Goal: Transaction & Acquisition: Subscribe to service/newsletter

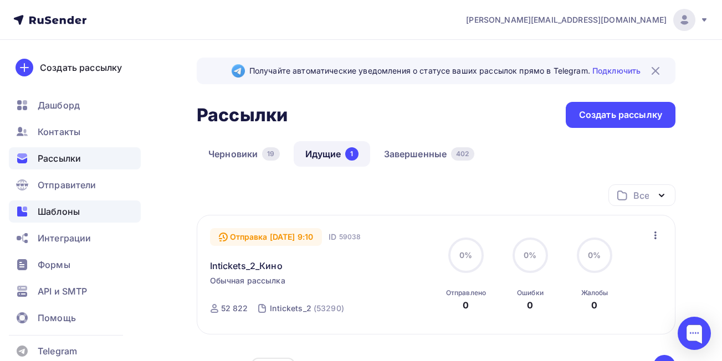
click at [71, 211] on span "Шаблоны" at bounding box center [59, 211] width 42 height 13
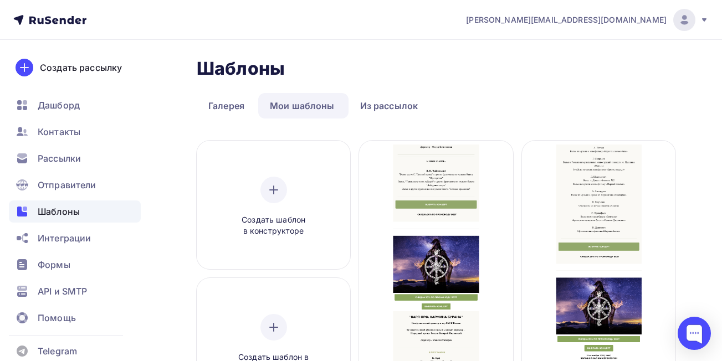
click at [9, 201] on link "Шаблоны" at bounding box center [75, 212] width 132 height 22
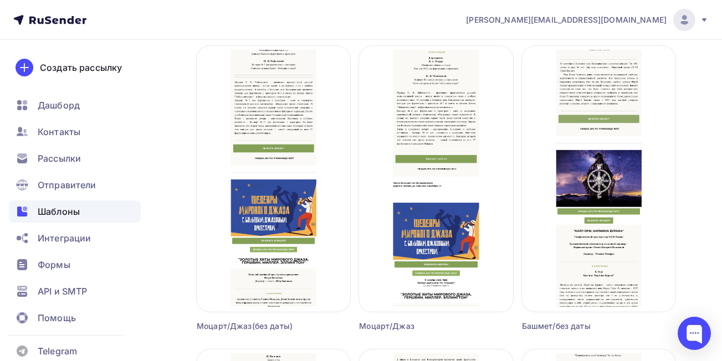
scroll to position [401, 0]
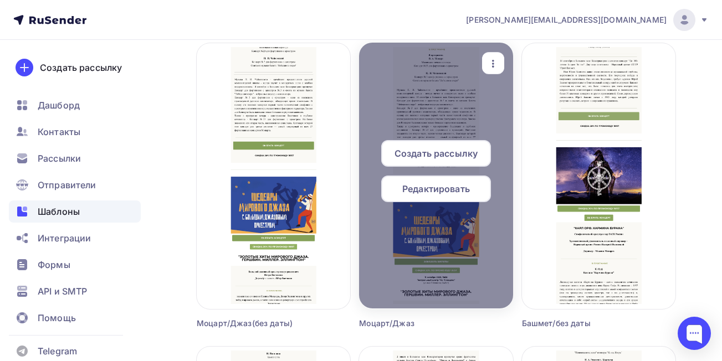
click at [425, 155] on span "Создать рассылку" at bounding box center [435, 153] width 83 height 13
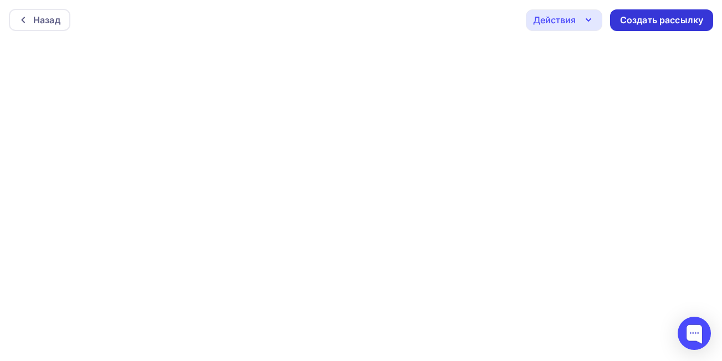
click at [633, 21] on div "Создать рассылку" at bounding box center [661, 20] width 83 height 13
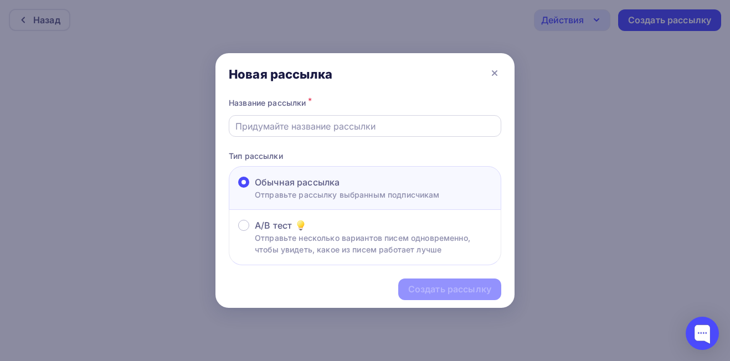
click at [382, 130] on input "text" at bounding box center [365, 126] width 260 height 13
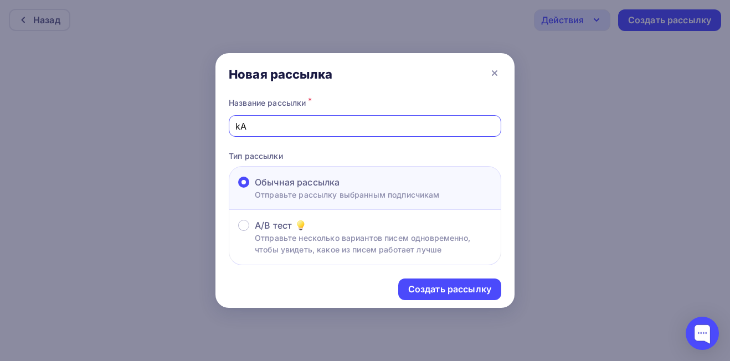
type input "k"
type input "Kai_gold_Kai_June_gold_Моцарт"
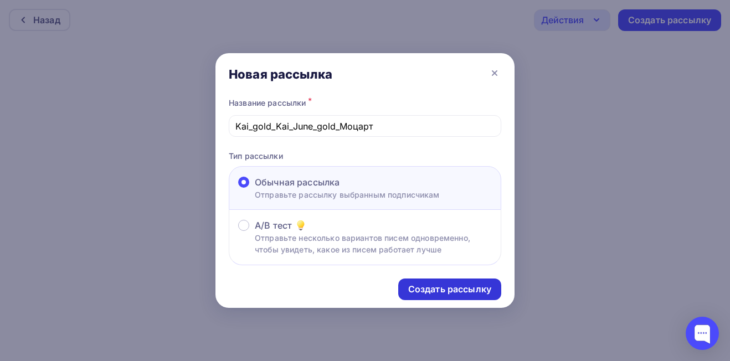
click at [450, 288] on div "Создать рассылку" at bounding box center [449, 289] width 83 height 13
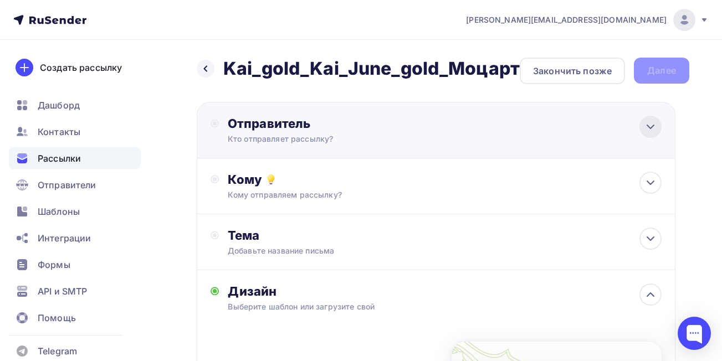
click at [649, 123] on icon at bounding box center [650, 126] width 13 height 13
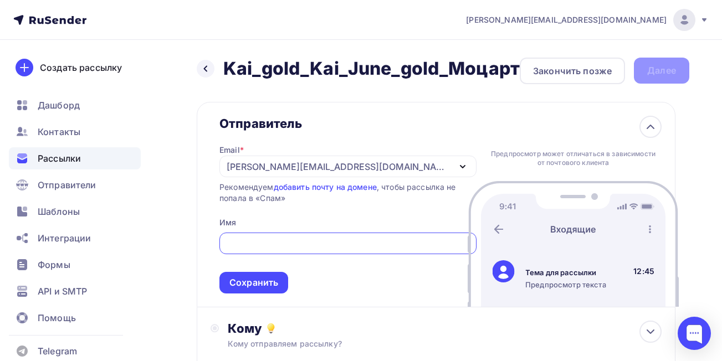
click at [268, 162] on div "[EMAIL_ADDRESS][DOMAIN_NAME]" at bounding box center [338, 166] width 223 height 13
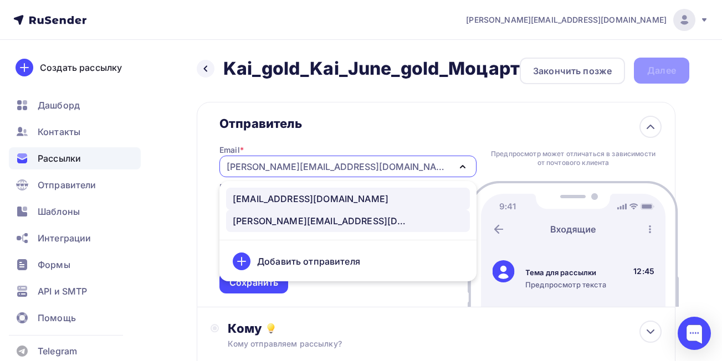
click at [264, 196] on div "[EMAIL_ADDRESS][DOMAIN_NAME]" at bounding box center [311, 198] width 156 height 13
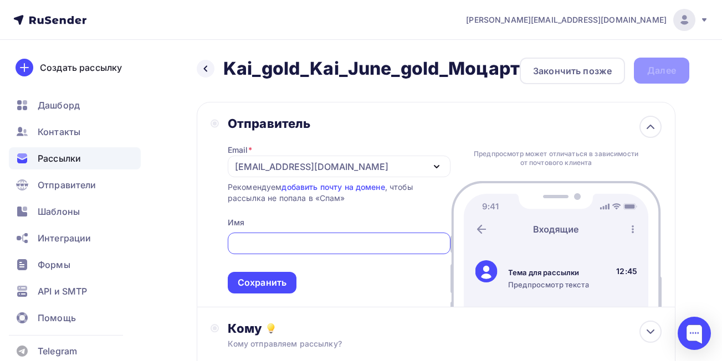
click at [286, 238] on input "text" at bounding box center [339, 243] width 210 height 13
type input "РУСКОНЦЕРТ"
click at [273, 284] on div "Сохранить" at bounding box center [262, 282] width 49 height 13
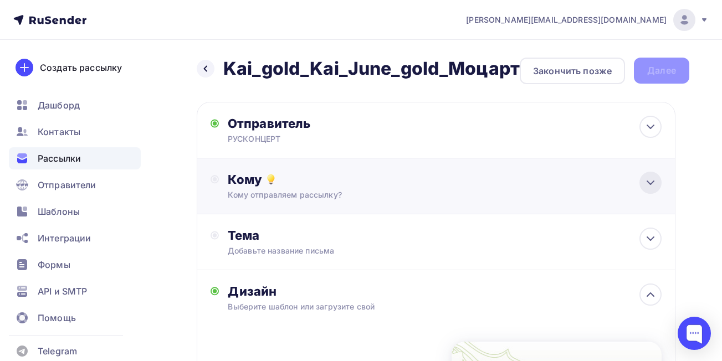
click at [654, 181] on icon at bounding box center [650, 182] width 7 height 3
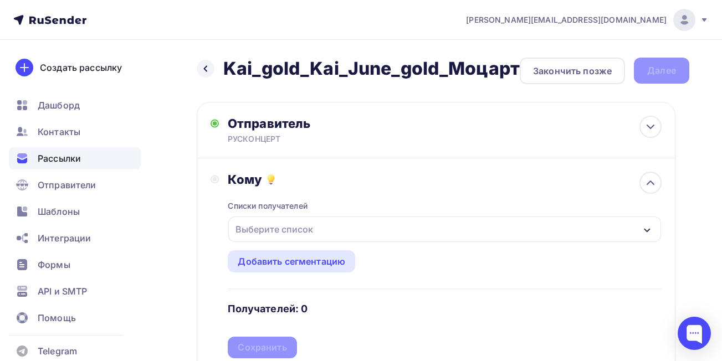
click at [455, 230] on div "Выберите список" at bounding box center [444, 229] width 433 height 25
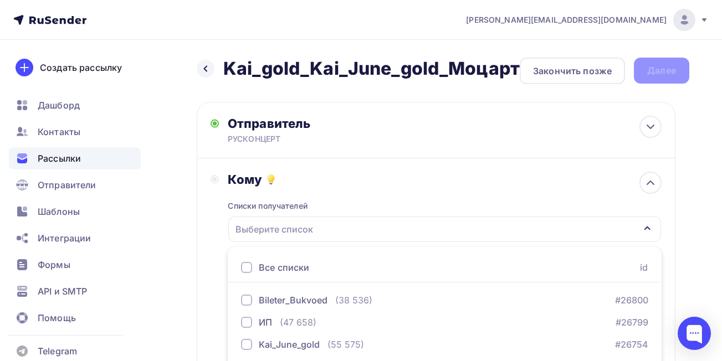
scroll to position [172, 0]
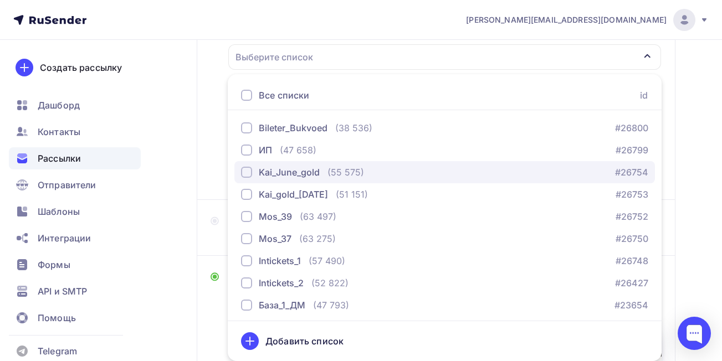
click at [244, 172] on div "button" at bounding box center [246, 172] width 11 height 11
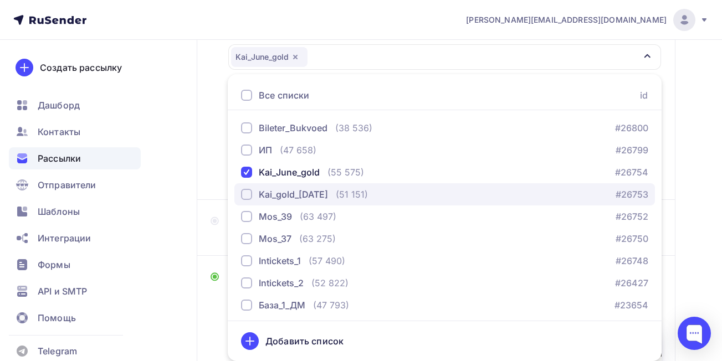
click at [246, 193] on div "button" at bounding box center [246, 194] width 11 height 11
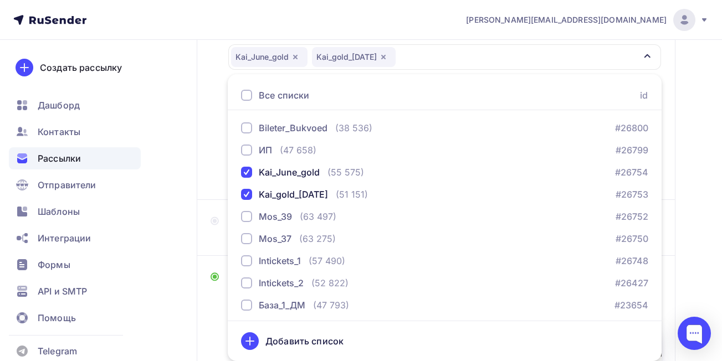
click at [696, 175] on div "Назад Kai_gold_Kai_June_gold_Моцарт Kai_gold_Kai_June_gold_Моцарт Закончить поз…" at bounding box center [361, 248] width 722 height 761
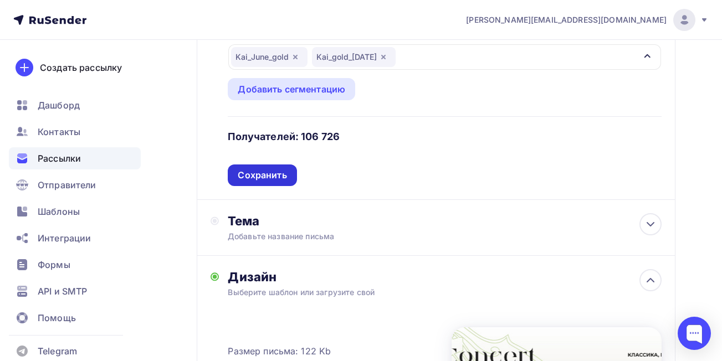
click at [269, 172] on div "Сохранить" at bounding box center [262, 175] width 49 height 13
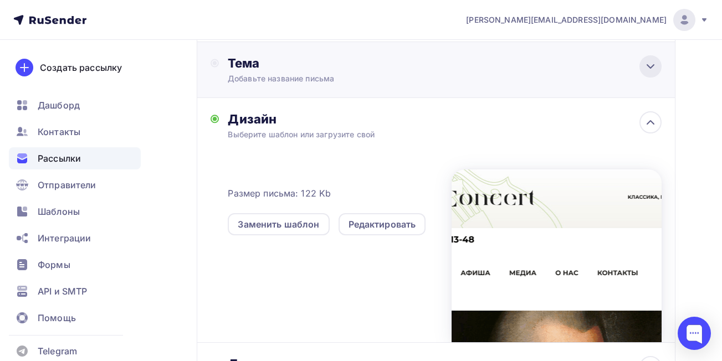
click at [654, 68] on icon at bounding box center [650, 66] width 13 height 13
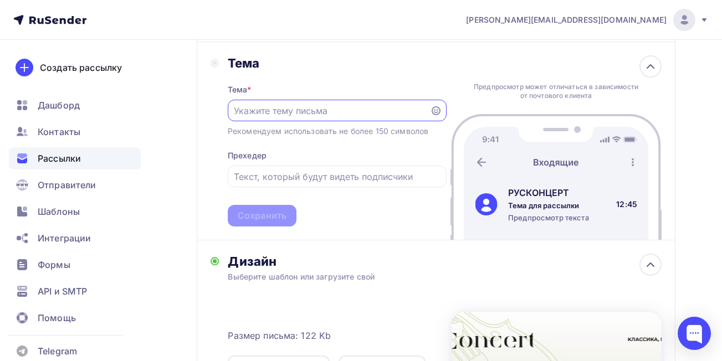
scroll to position [0, 0]
click at [294, 114] on input "text" at bounding box center [328, 110] width 189 height 13
type input "С"
type input "Моцарт. Маленькая ночная серенада. Концерт N23. Чайковский. Лебединое озеро!"
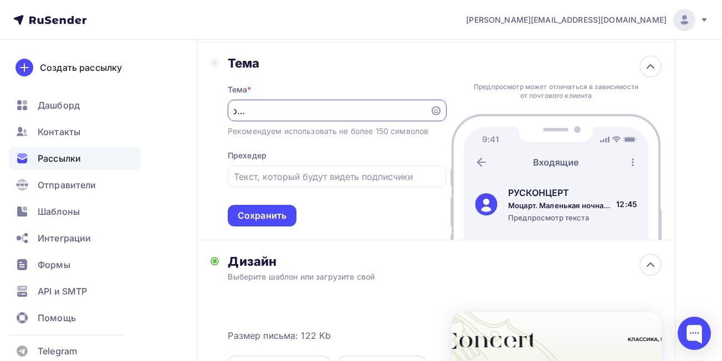
scroll to position [0, 0]
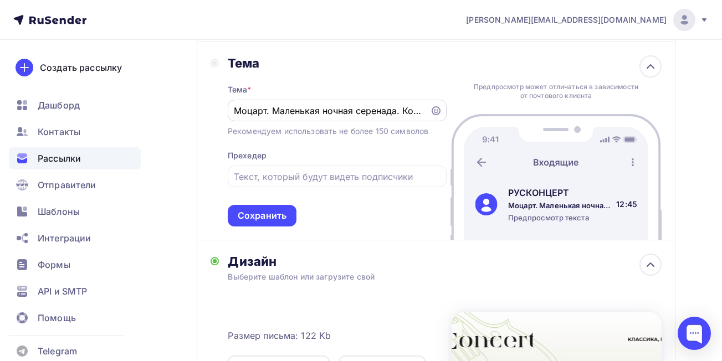
drag, startPoint x: 424, startPoint y: 110, endPoint x: 229, endPoint y: 106, distance: 194.5
click at [229, 106] on div "Моцарт. Маленькая ночная серенада. Концерт N23. Чайковский. Лебединое озеро!" at bounding box center [337, 111] width 219 height 22
click at [283, 176] on input "text" at bounding box center [337, 176] width 206 height 13
paste input "Моцарт. Маленькая ночная серенада. Концерт N23. Чайковский. Лебединое озеро!"
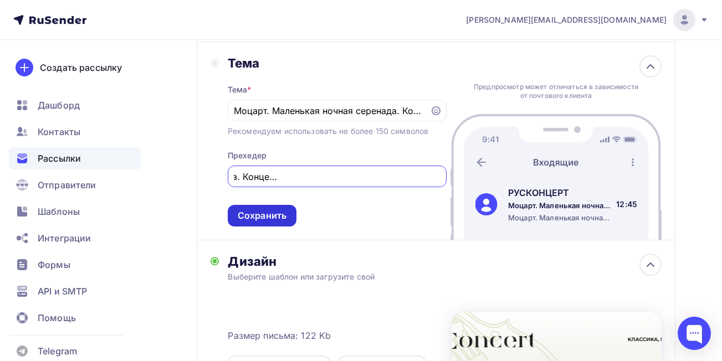
type input "Моцарт. Маленькая ночная серенада. Концерт N23. Чайковский. Лебединое озеро!"
click at [276, 217] on div "Сохранить" at bounding box center [262, 215] width 49 height 13
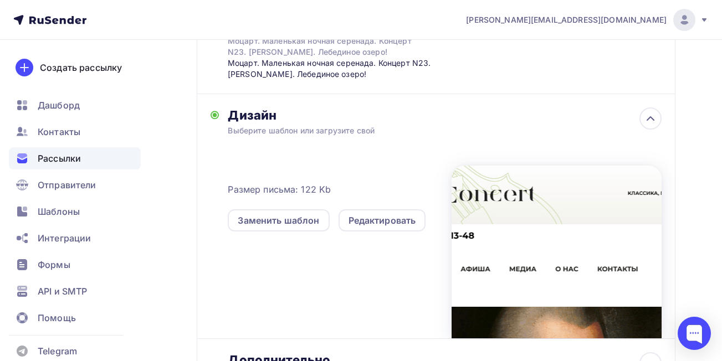
scroll to position [0, 0]
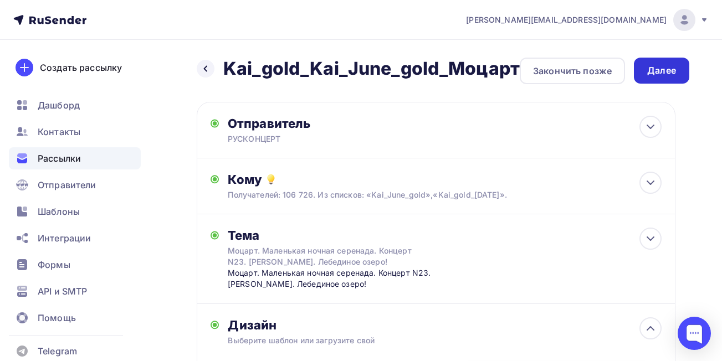
click at [659, 74] on div "Далее" at bounding box center [661, 70] width 29 height 13
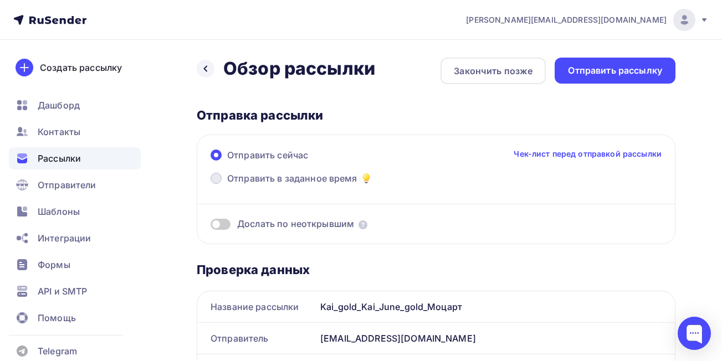
click at [213, 180] on span at bounding box center [216, 178] width 11 height 11
click at [227, 185] on input "Отправить в заданное время" at bounding box center [227, 185] width 0 height 0
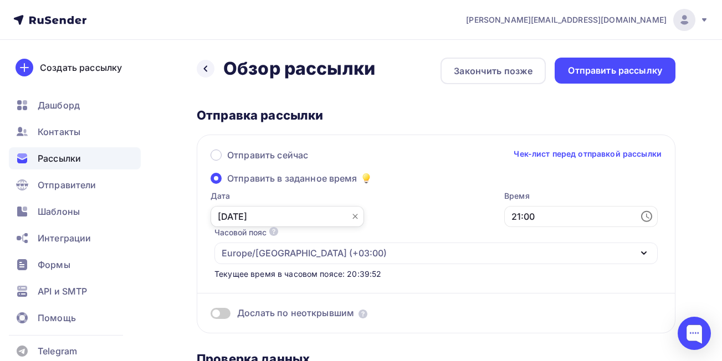
click at [236, 214] on input "[DATE]" at bounding box center [287, 216] width 153 height 21
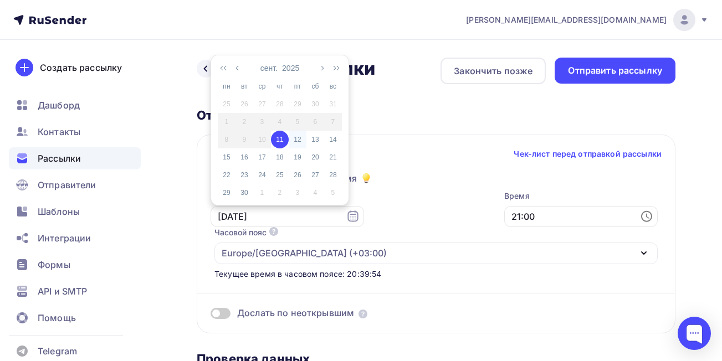
click at [296, 141] on div "12" at bounding box center [298, 140] width 18 height 10
type input "[DATE]"
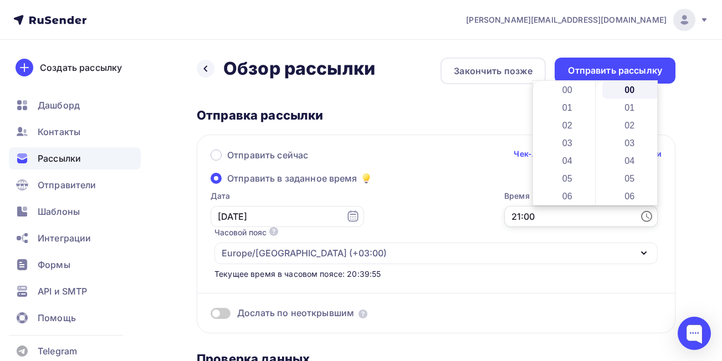
click at [554, 219] on input "21:00" at bounding box center [580, 216] width 153 height 21
drag, startPoint x: 591, startPoint y: 190, endPoint x: 594, endPoint y: 141, distance: 48.9
click at [594, 141] on div "00 01 02 03 04 05 06 07 08 09 10 11 12 13 14 15 16 17 18 19 20 21 22 23" at bounding box center [564, 143] width 62 height 124
click at [572, 97] on li "09" at bounding box center [568, 93] width 57 height 18
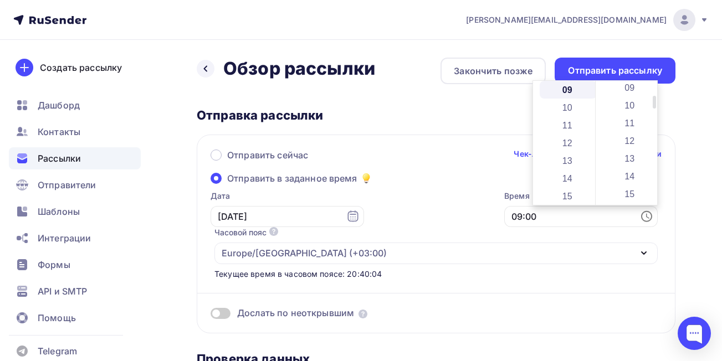
scroll to position [105, 0]
drag, startPoint x: 655, startPoint y: 93, endPoint x: 654, endPoint y: 101, distance: 8.3
click at [654, 101] on div at bounding box center [654, 96] width 3 height 13
click at [637, 99] on li "05" at bounding box center [630, 100] width 57 height 18
type input "09:05"
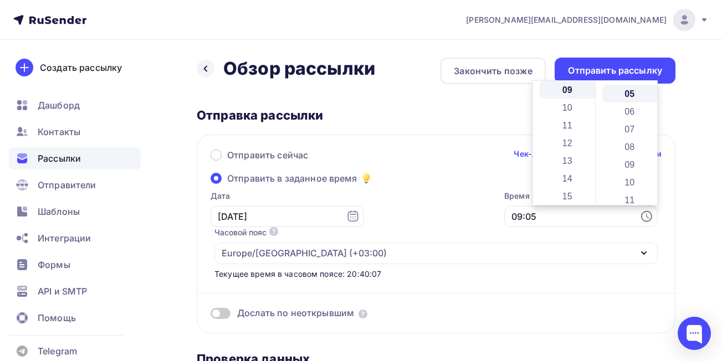
scroll to position [89, 0]
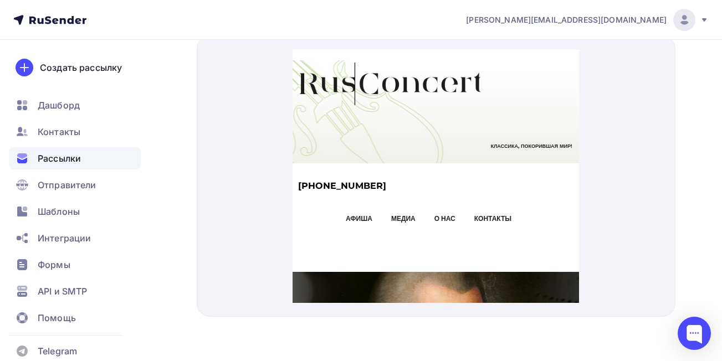
scroll to position [0, 0]
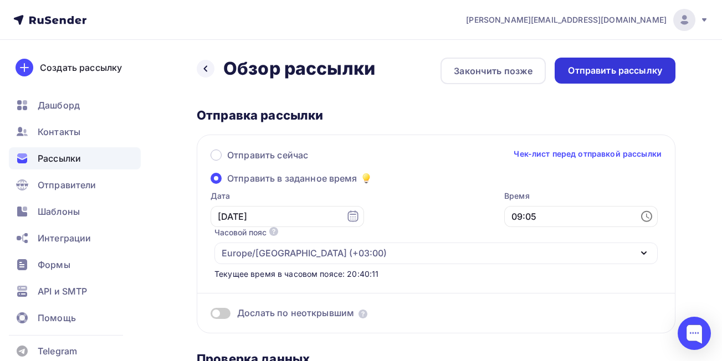
click at [629, 70] on div "Отправить рассылку" at bounding box center [615, 70] width 94 height 13
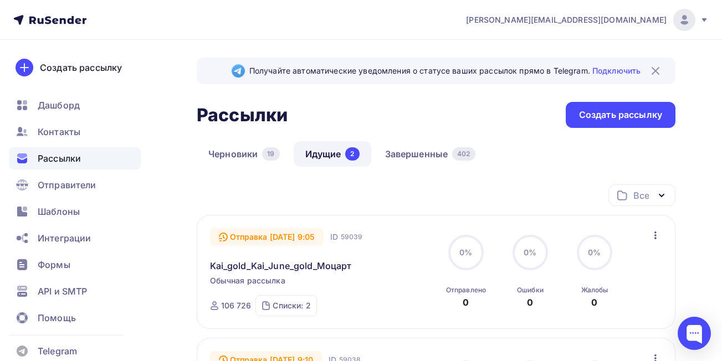
click at [594, 20] on span "[EMAIL_ADDRESS][DOMAIN_NAME]" at bounding box center [566, 19] width 201 height 11
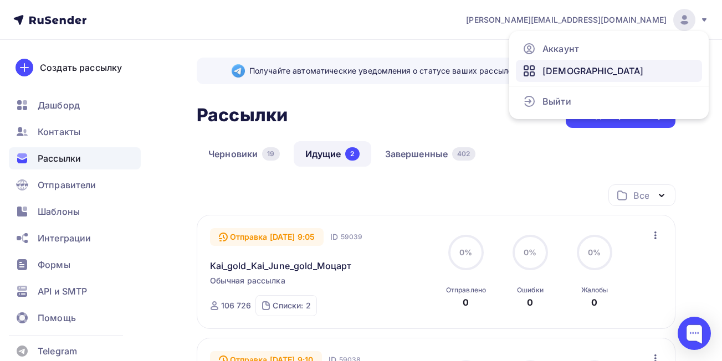
click at [559, 67] on span "[DEMOGRAPHIC_DATA]" at bounding box center [592, 70] width 101 height 13
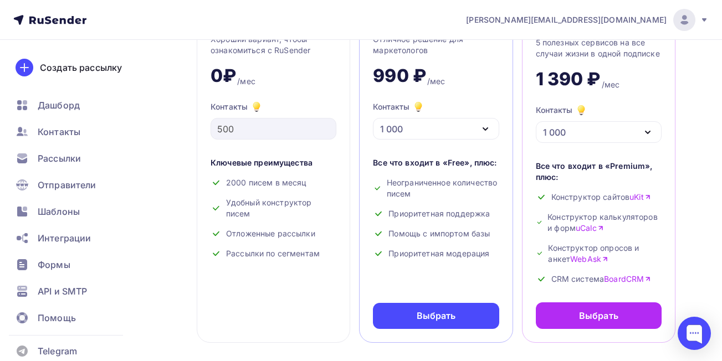
scroll to position [14, 0]
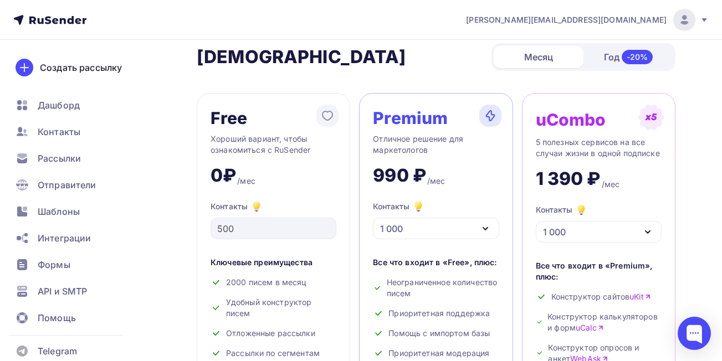
click at [574, 13] on div "[EMAIL_ADDRESS][DOMAIN_NAME]" at bounding box center [587, 20] width 243 height 22
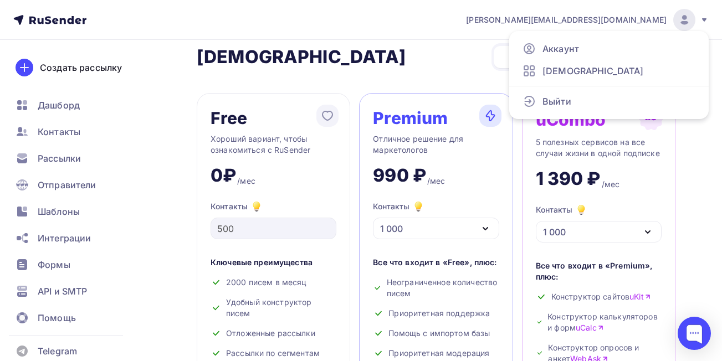
click at [435, 33] on nav "m.parfenova@rusconcert.net Аккаунт Тарифы Выйти Создать рассылку Дашборд Контак…" at bounding box center [361, 20] width 722 height 40
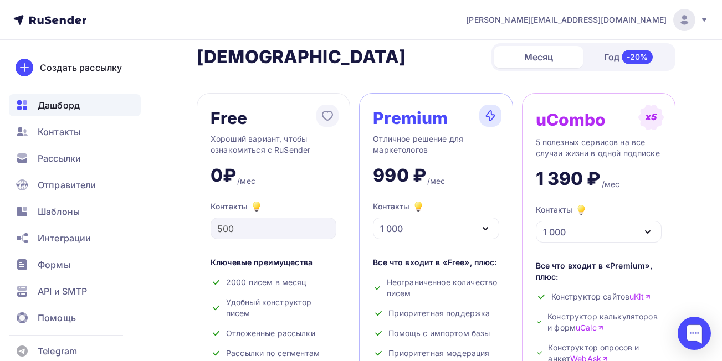
click at [41, 107] on span "Дашборд" at bounding box center [59, 105] width 42 height 13
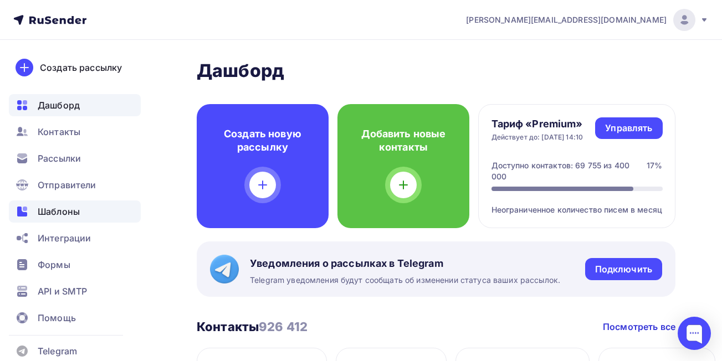
click at [69, 208] on span "Шаблоны" at bounding box center [59, 211] width 42 height 13
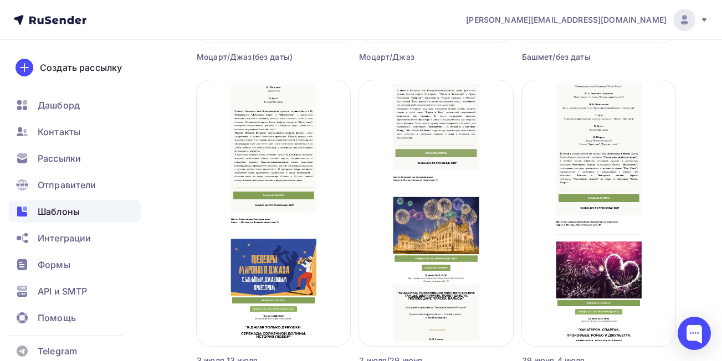
scroll to position [691, 0]
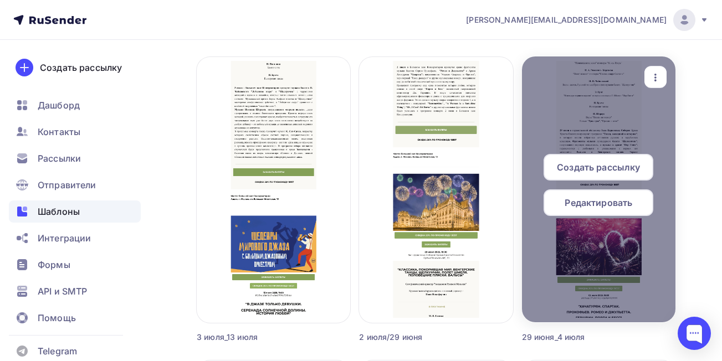
click at [663, 79] on div "button" at bounding box center [655, 77] width 22 height 22
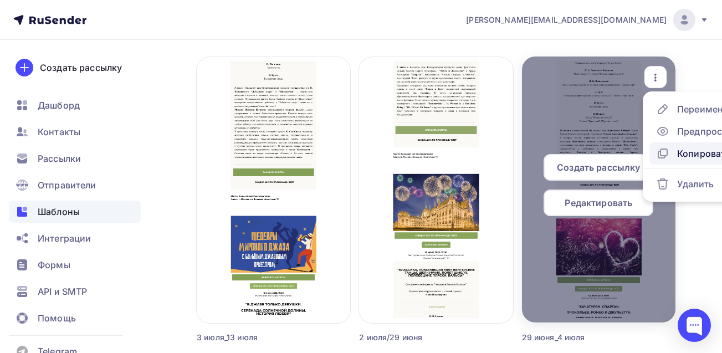
click at [690, 150] on div "Копировать" at bounding box center [703, 153] width 53 height 13
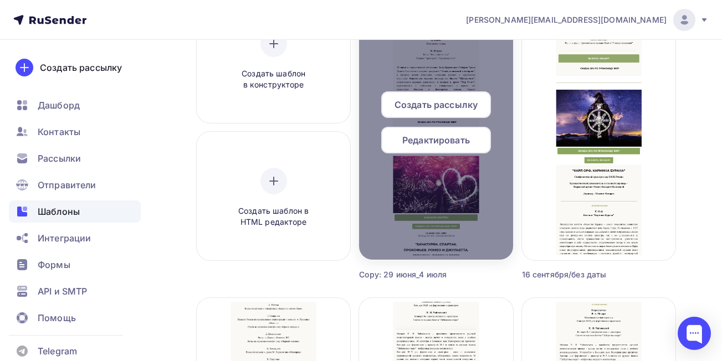
scroll to position [149, 0]
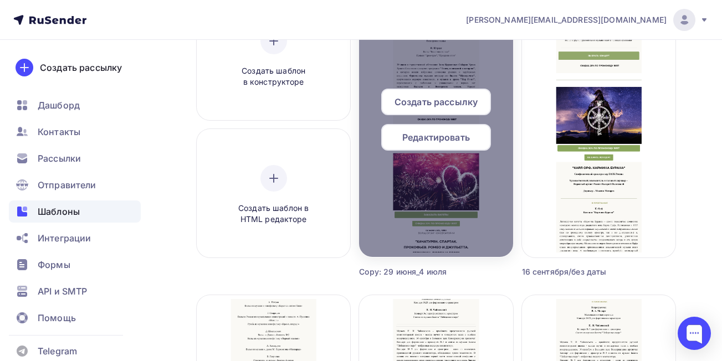
click at [459, 134] on span "Редактировать" at bounding box center [436, 137] width 68 height 13
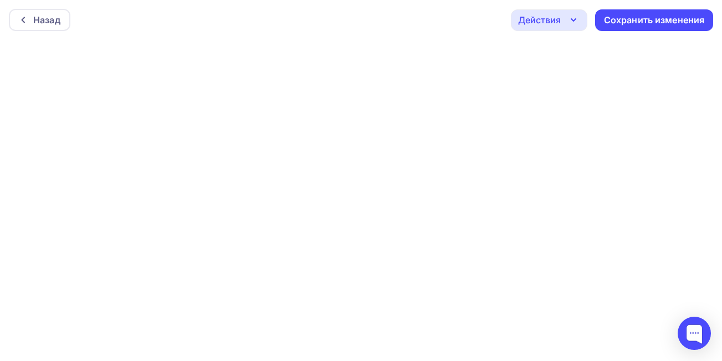
click at [551, 22] on div "Действия" at bounding box center [539, 19] width 43 height 13
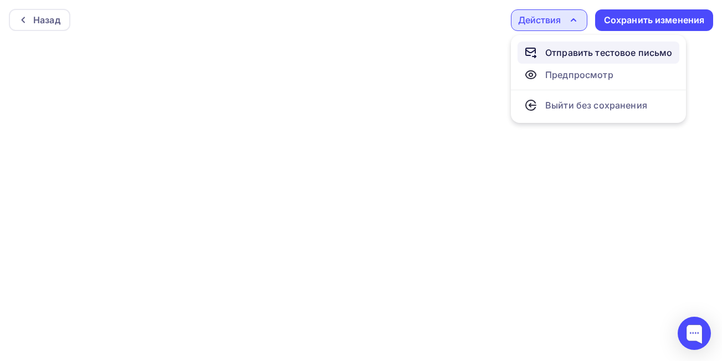
click at [558, 48] on div "Отправить тестовое письмо" at bounding box center [608, 52] width 127 height 13
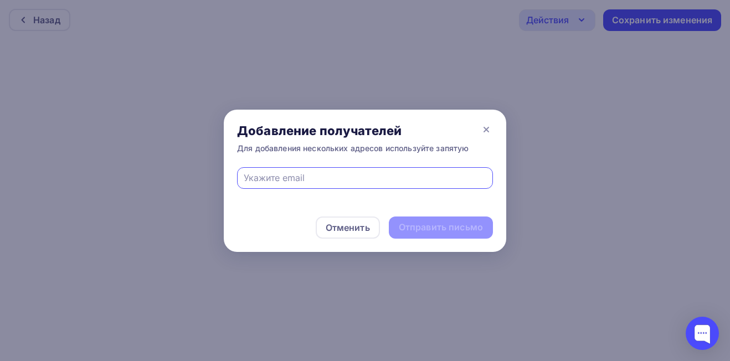
click at [380, 186] on div at bounding box center [365, 178] width 256 height 22
click at [331, 180] on input "text" at bounding box center [365, 177] width 243 height 13
type input "[EMAIL_ADDRESS][DOMAIN_NAME]"
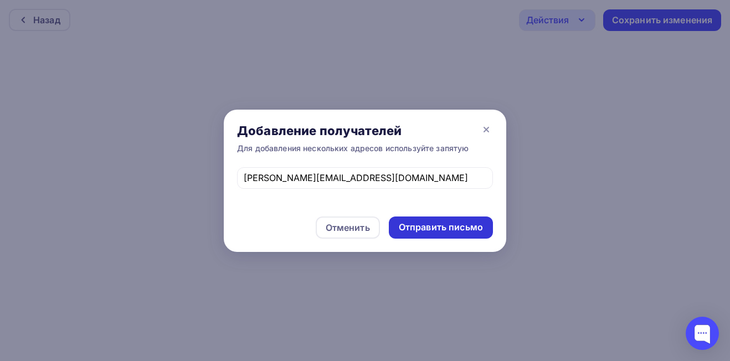
click at [410, 226] on div "Отправить письмо" at bounding box center [441, 227] width 84 height 13
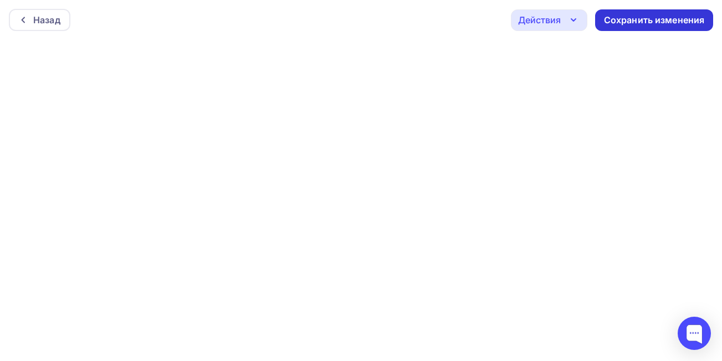
click at [621, 20] on div "Сохранить изменения" at bounding box center [654, 20] width 101 height 13
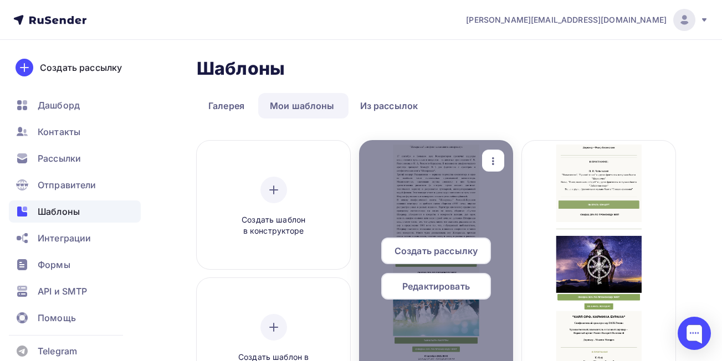
click at [498, 160] on icon "button" at bounding box center [492, 161] width 13 height 13
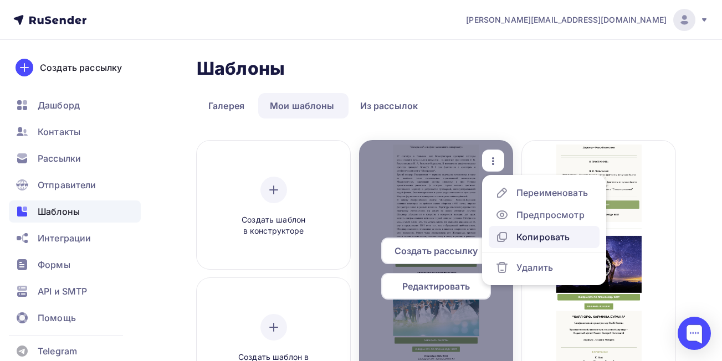
click at [530, 242] on div "Копировать" at bounding box center [542, 236] width 53 height 13
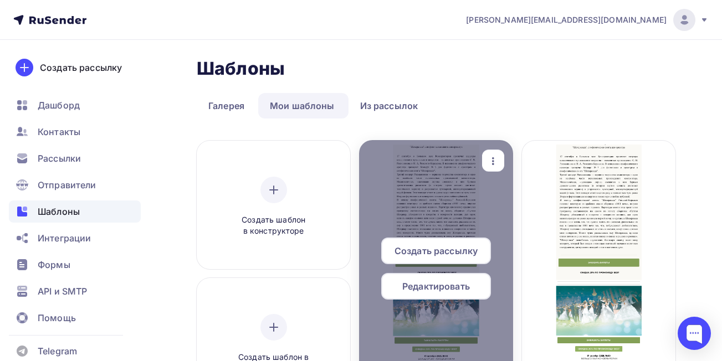
click at [498, 163] on icon "button" at bounding box center [492, 161] width 13 height 13
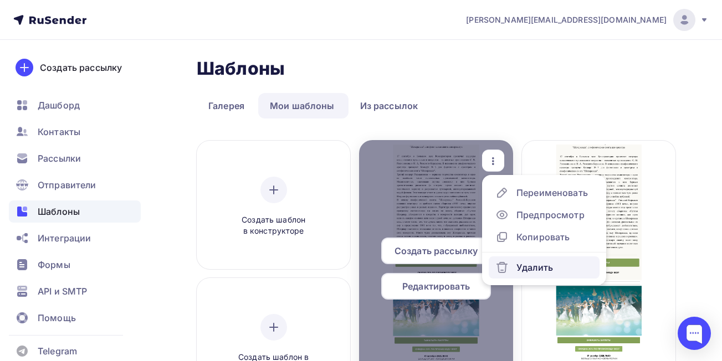
click at [518, 270] on div "Удалить" at bounding box center [534, 267] width 37 height 13
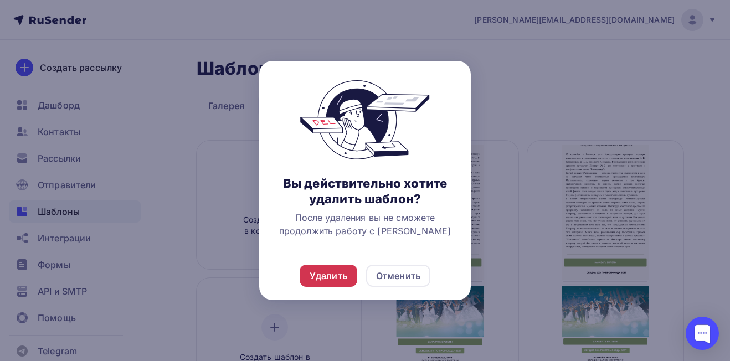
click at [337, 279] on div "Удалить" at bounding box center [329, 275] width 38 height 13
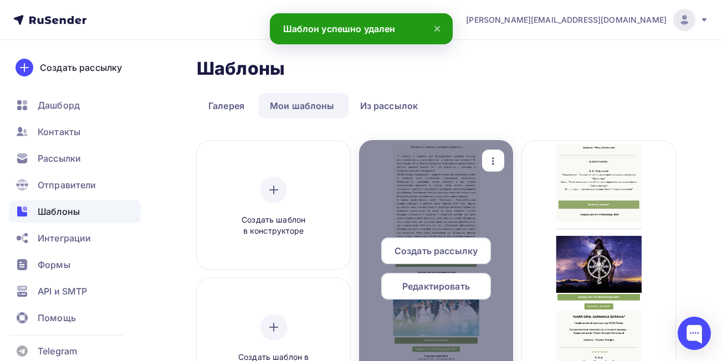
click at [488, 168] on div "button" at bounding box center [493, 161] width 22 height 22
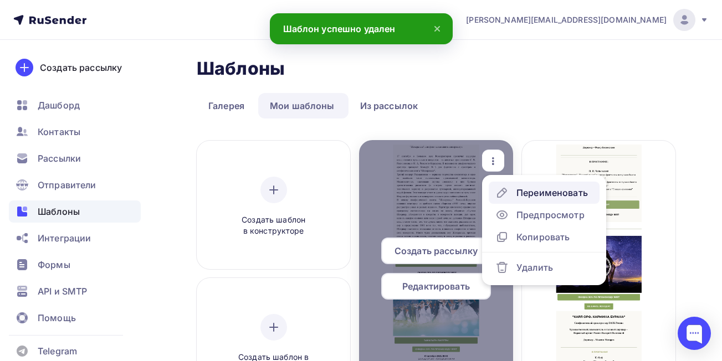
click at [527, 194] on div "Переименовать" at bounding box center [551, 192] width 71 height 13
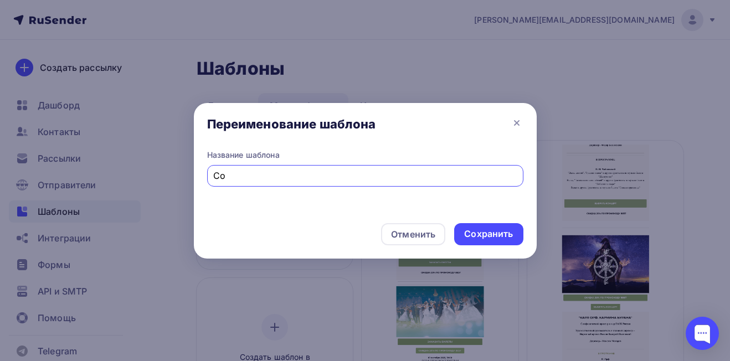
type input "C"
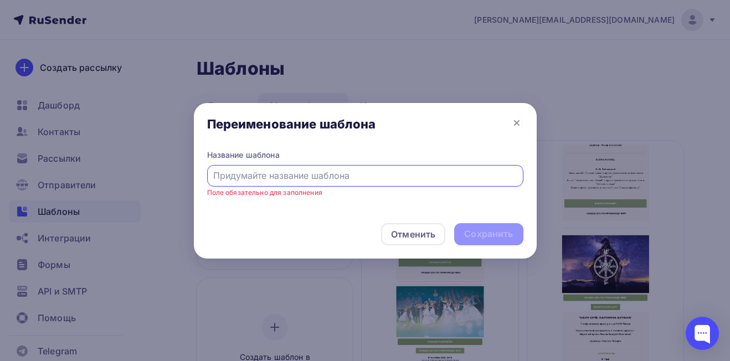
type input "ш"
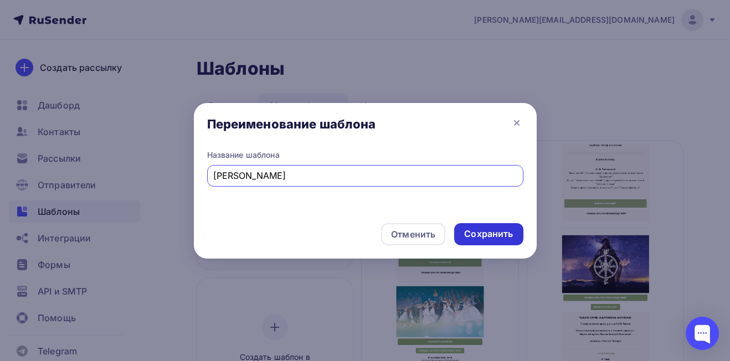
type input "[PERSON_NAME]"
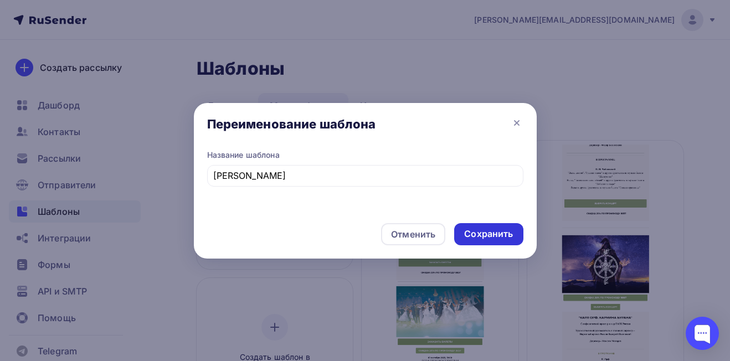
click at [466, 241] on div "Сохранить" at bounding box center [488, 234] width 69 height 22
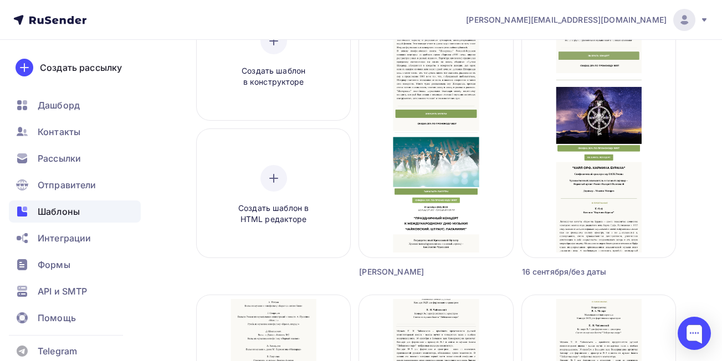
scroll to position [132, 0]
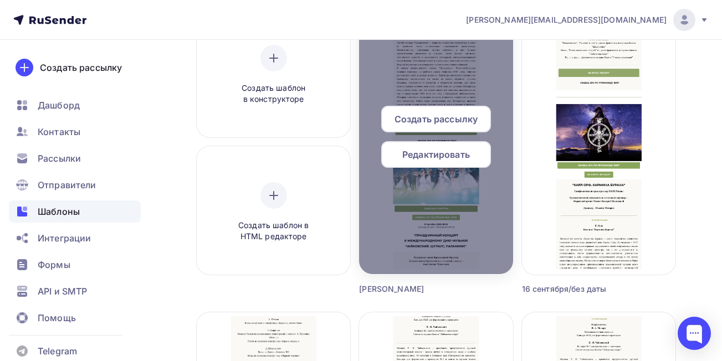
click at [459, 108] on div "Создать рассылку" at bounding box center [436, 119] width 110 height 27
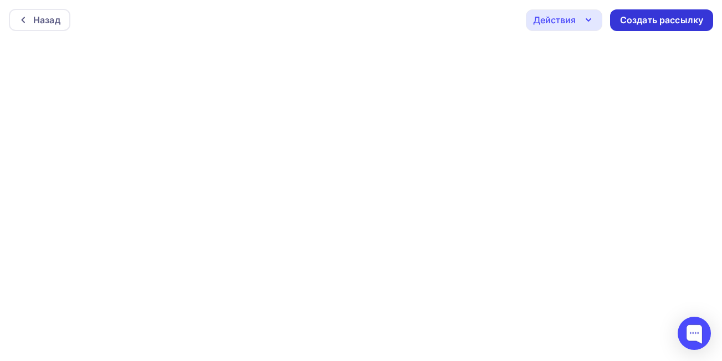
click at [679, 17] on div "Создать рассылку" at bounding box center [661, 20] width 83 height 13
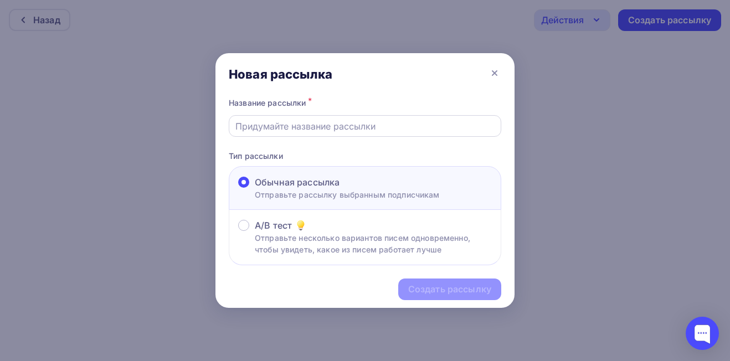
click at [372, 130] on input "text" at bounding box center [365, 126] width 260 height 13
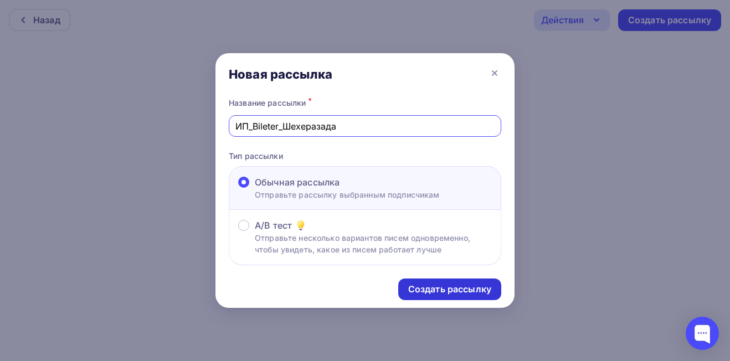
type input "ИП_Bileter_Шехеразада"
click at [446, 283] on div "Создать рассылку" at bounding box center [449, 289] width 83 height 13
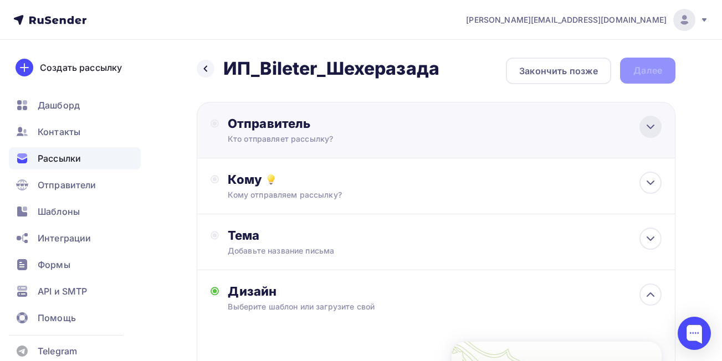
click at [644, 127] on icon at bounding box center [650, 126] width 13 height 13
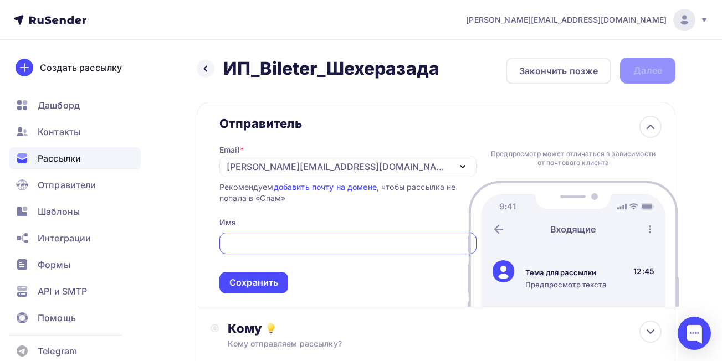
click at [272, 172] on div "[EMAIL_ADDRESS][DOMAIN_NAME]" at bounding box center [338, 166] width 223 height 13
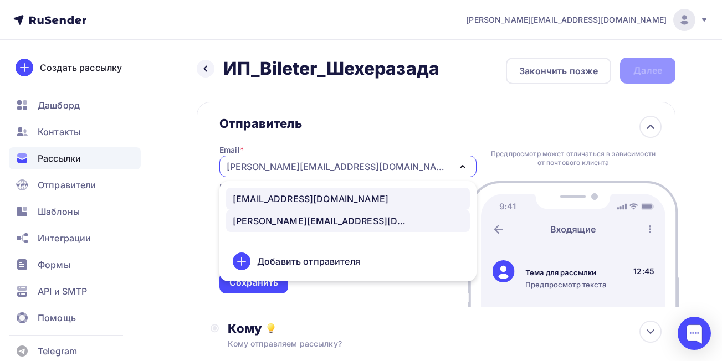
click at [267, 199] on div "[EMAIL_ADDRESS][DOMAIN_NAME]" at bounding box center [311, 198] width 156 height 13
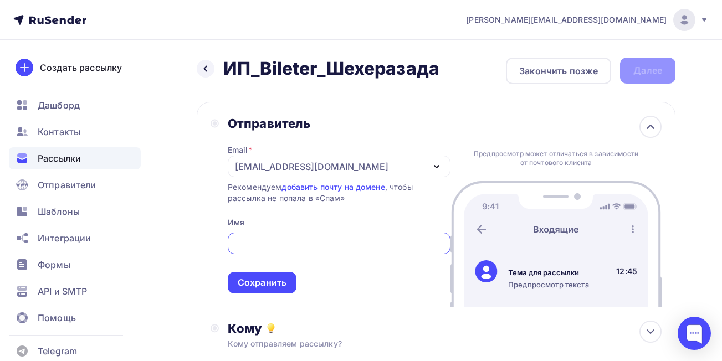
click at [279, 243] on input "text" at bounding box center [339, 243] width 210 height 13
type input "РУСКОНЦЕРТ"
click at [278, 279] on div "Сохранить" at bounding box center [262, 282] width 49 height 13
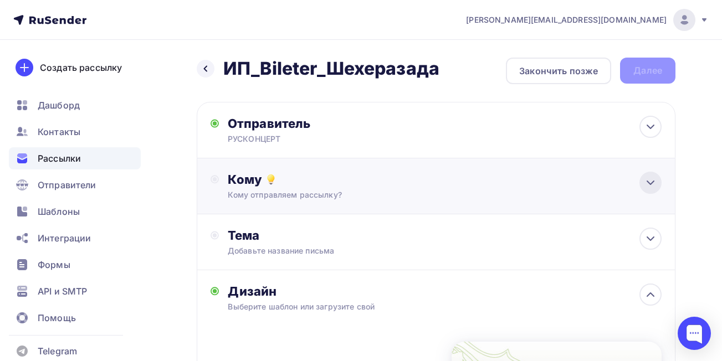
click at [648, 188] on icon at bounding box center [650, 182] width 13 height 13
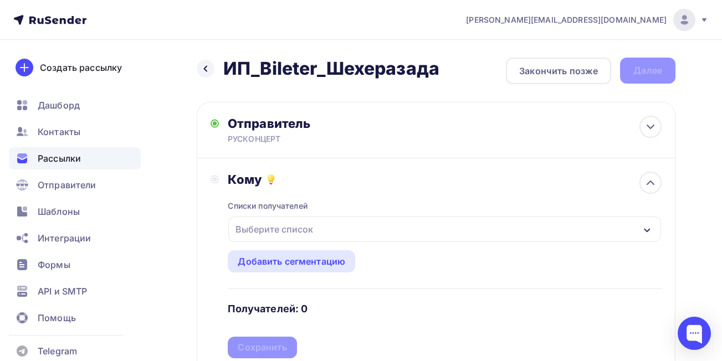
click at [404, 230] on div "Выберите список" at bounding box center [444, 229] width 433 height 25
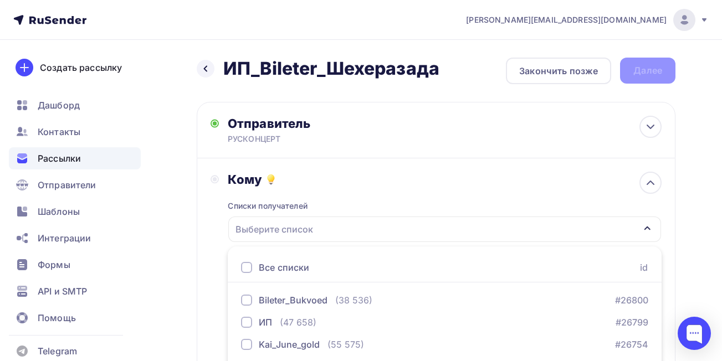
scroll to position [172, 0]
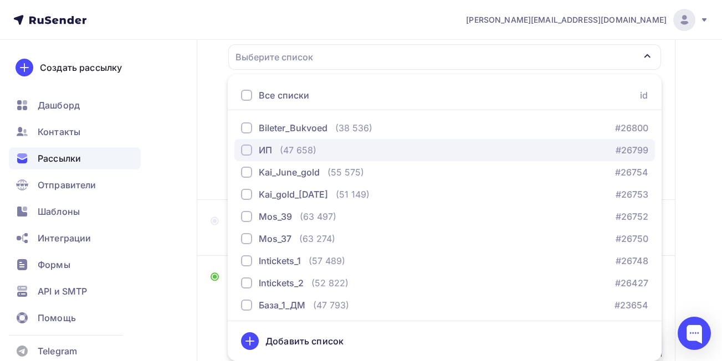
click at [247, 153] on div "button" at bounding box center [246, 150] width 11 height 11
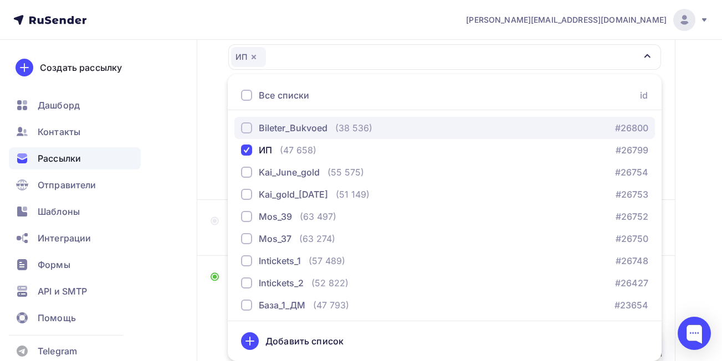
click at [245, 125] on div "button" at bounding box center [246, 127] width 11 height 11
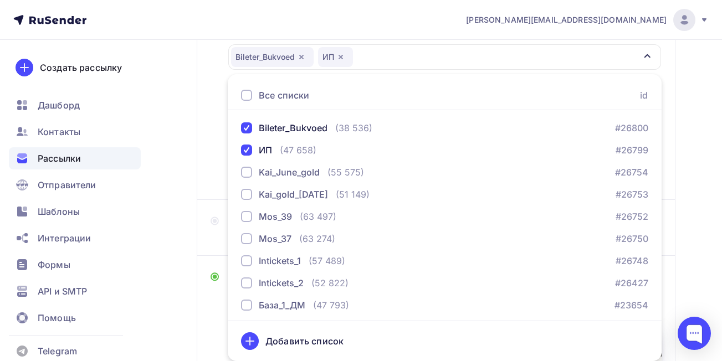
click at [694, 151] on div "Назад ИП_Bileter_Шехеразада ИП_Bileter_Шехеразада Закончить позже Далее Отправи…" at bounding box center [361, 248] width 722 height 761
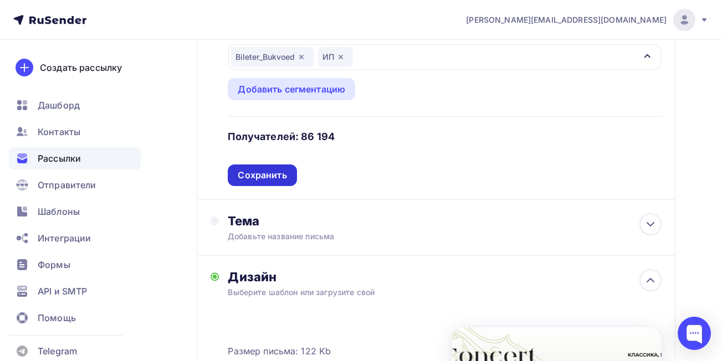
click at [264, 174] on div "Сохранить" at bounding box center [262, 175] width 49 height 13
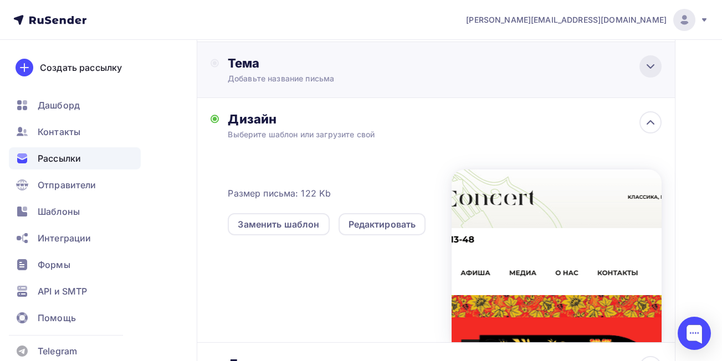
click at [645, 71] on icon at bounding box center [650, 66] width 13 height 13
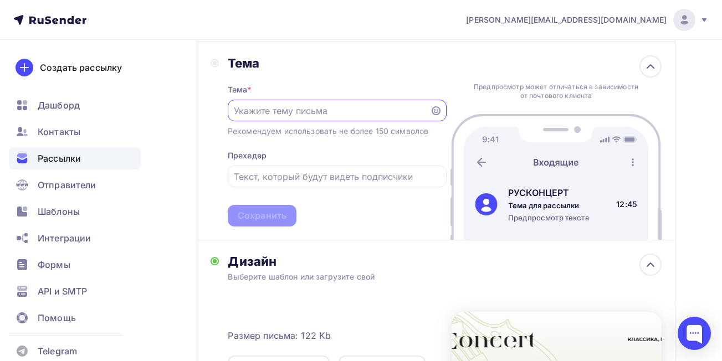
scroll to position [0, 0]
click at [332, 110] on input "text" at bounding box center [328, 110] width 189 height 13
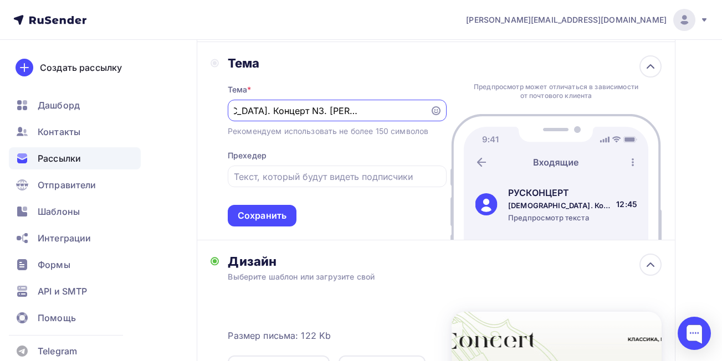
scroll to position [0, 68]
click at [376, 109] on input "Рахманинов. Концерт N3. Римский-Корсаков. шехеразада!" at bounding box center [328, 110] width 189 height 13
click at [237, 113] on input "Рахманинов. Концерт N3. Римский-Корсаков. Шехеразада!" at bounding box center [328, 110] width 189 height 13
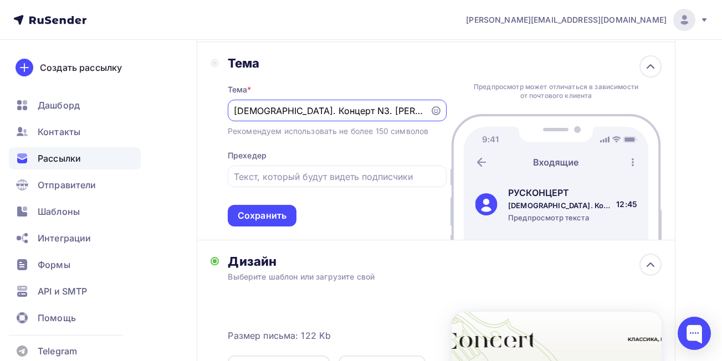
type input "Рахманинов. Концерт N3. Римский-Корсаков. Шехеразада!"
drag, startPoint x: 233, startPoint y: 111, endPoint x: 363, endPoint y: 102, distance: 129.9
click at [391, 104] on div "Рахманинов. Концерт N3. Римский-Корсаков. Шехеразада!" at bounding box center [337, 111] width 219 height 22
drag, startPoint x: 233, startPoint y: 109, endPoint x: 264, endPoint y: 117, distance: 31.6
click at [264, 117] on div "Рахманинов. Концерт N3. Римский-Корсаков. Шехеразада!" at bounding box center [337, 111] width 219 height 22
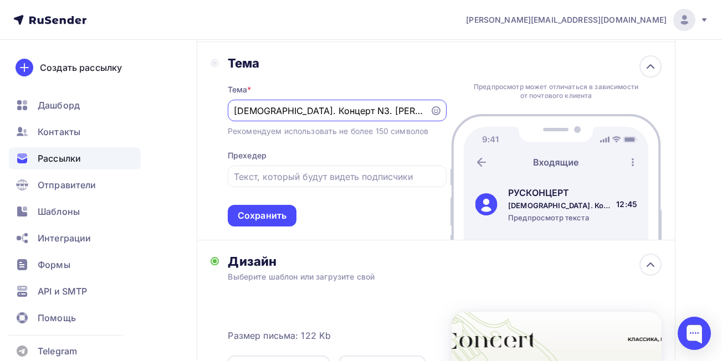
scroll to position [0, 69]
drag, startPoint x: 234, startPoint y: 110, endPoint x: 437, endPoint y: 108, distance: 202.8
click at [437, 108] on div "Рахманинов. Концерт N3. Римский-Корсаков. Шехеразада!" at bounding box center [337, 111] width 219 height 22
click at [370, 178] on input "text" at bounding box center [337, 176] width 206 height 13
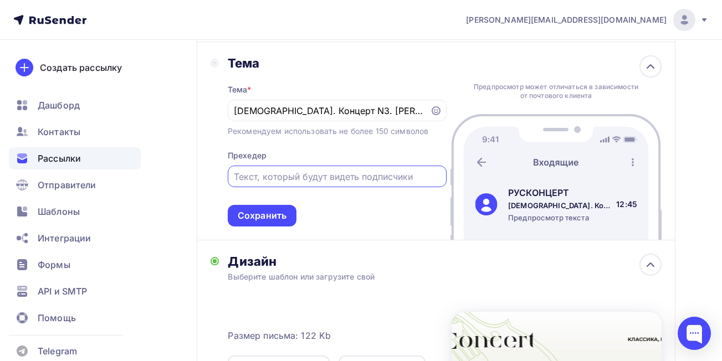
paste input "Рахманинов. Концерт N3. Римский-Корсаков. Шехеразада!"
type input "Рахманинов. Концерт N3. Римский-Корсаков. Шехеразада!"
click at [252, 214] on div "Сохранить" at bounding box center [262, 215] width 49 height 13
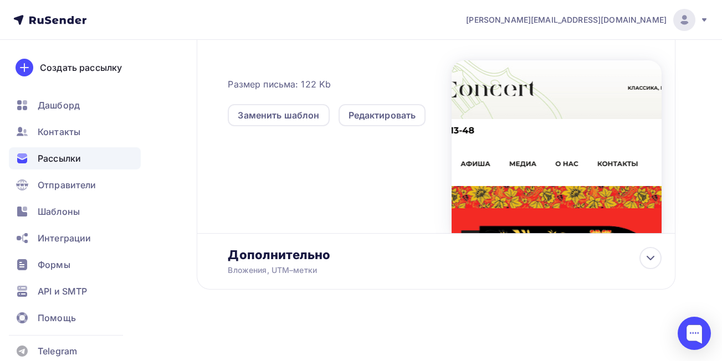
scroll to position [0, 0]
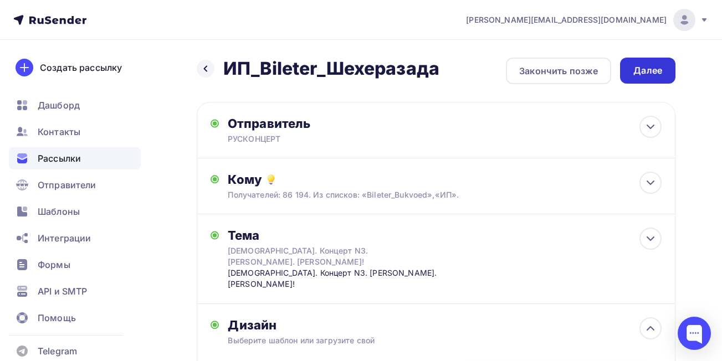
click at [660, 66] on div "Далее" at bounding box center [647, 70] width 29 height 13
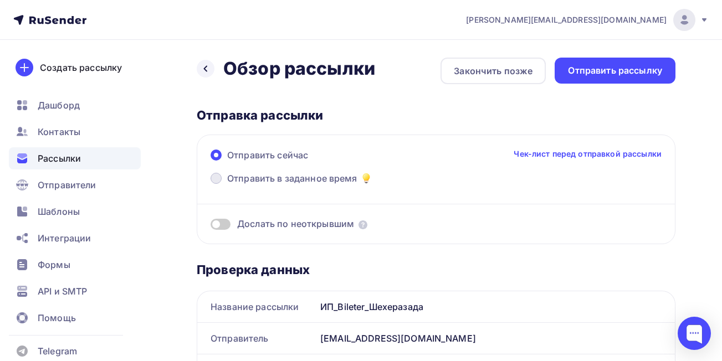
click at [216, 180] on span at bounding box center [216, 178] width 11 height 11
click at [227, 185] on input "Отправить в заданное время" at bounding box center [227, 185] width 0 height 0
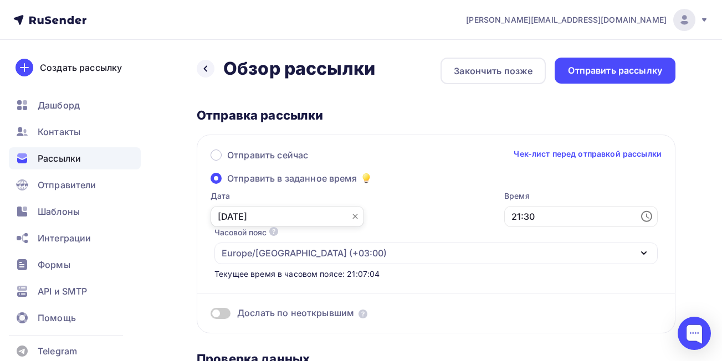
click at [255, 213] on input "[DATE]" at bounding box center [287, 216] width 153 height 21
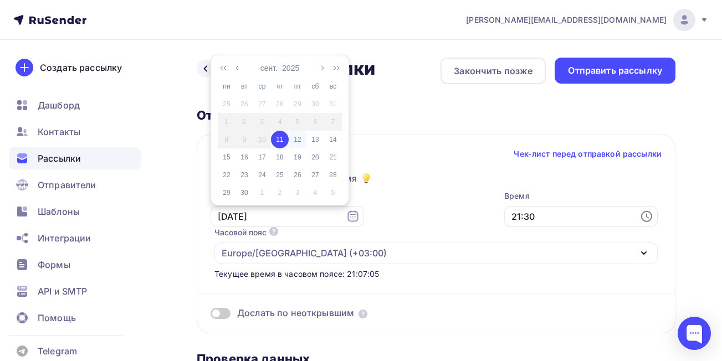
click at [298, 140] on div "12" at bounding box center [298, 140] width 18 height 10
type input "[DATE]"
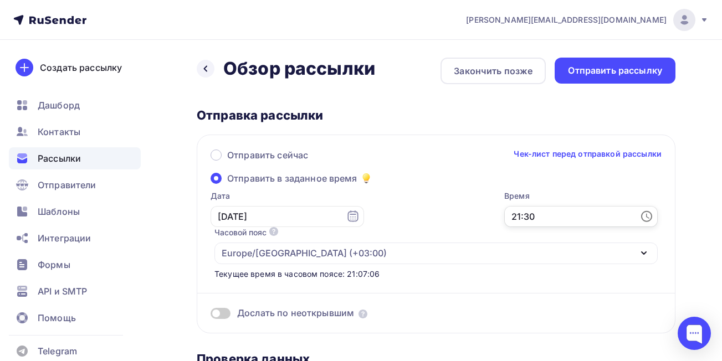
click at [542, 223] on input "21:30" at bounding box center [580, 216] width 153 height 21
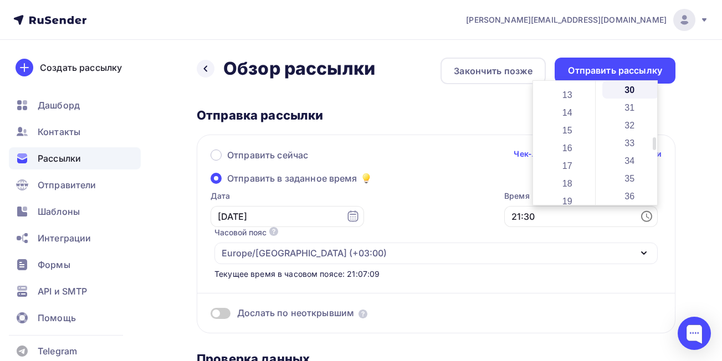
scroll to position [194, 0]
drag, startPoint x: 592, startPoint y: 177, endPoint x: 594, endPoint y: 126, distance: 51.0
click at [594, 126] on div "00 01 02 03 04 05 06 07 08 09 10 11 12 13 14 15 16 17 18 19 20 21 22 23" at bounding box center [564, 143] width 62 height 124
click at [574, 105] on li "09" at bounding box center [568, 102] width 57 height 18
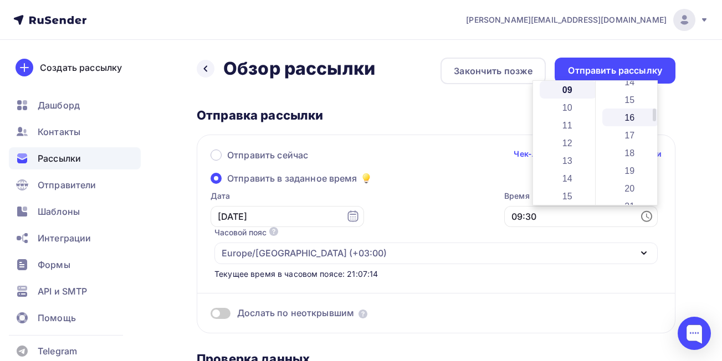
drag, startPoint x: 653, startPoint y: 145, endPoint x: 649, endPoint y: 116, distance: 28.5
click at [649, 116] on div "00 01 02 03 04 05 06 07 08 09 10 11 12 13 14 15 16 17 18 19 20 21 22 23 24 25 2…" at bounding box center [626, 143] width 63 height 124
click at [637, 102] on li "15" at bounding box center [630, 100] width 57 height 18
type input "09:15"
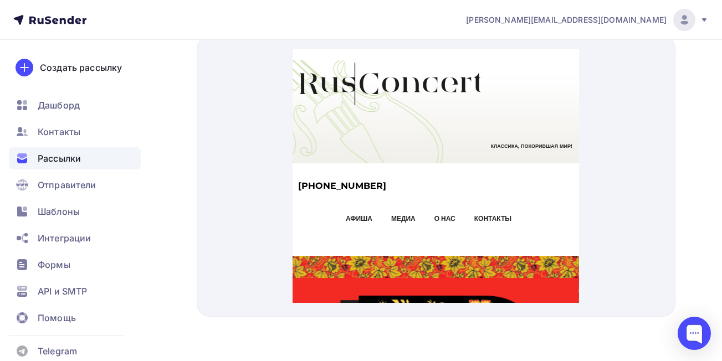
scroll to position [0, 0]
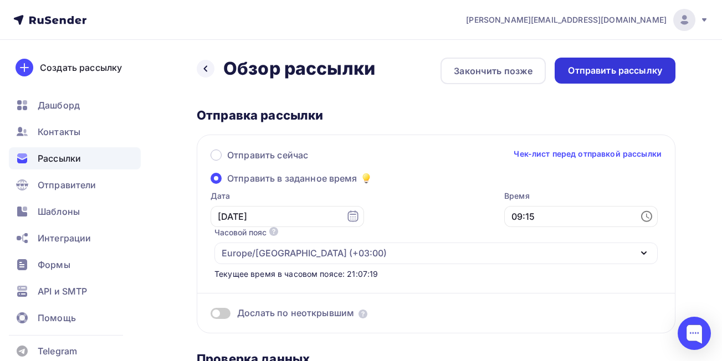
click at [614, 73] on div "Отправить рассылку" at bounding box center [615, 70] width 94 height 13
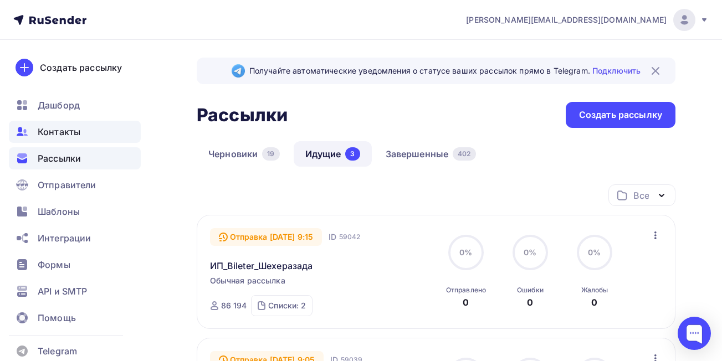
click at [57, 132] on span "Контакты" at bounding box center [59, 131] width 43 height 13
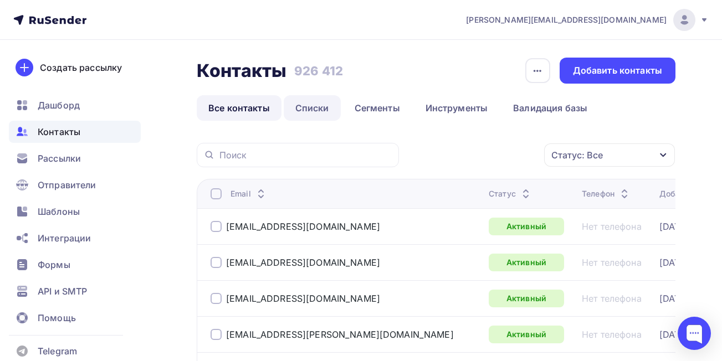
click at [324, 110] on link "Списки" at bounding box center [312, 107] width 57 height 25
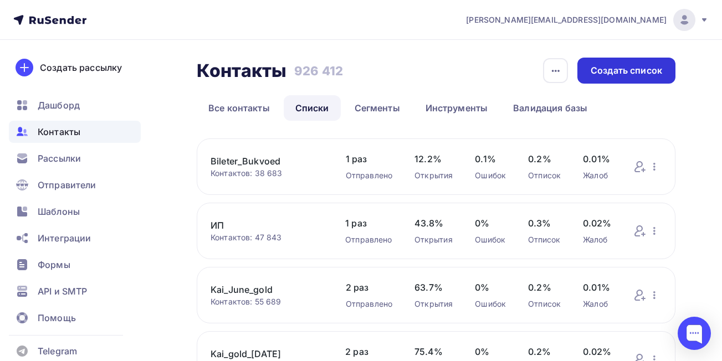
click at [638, 71] on div "Создать список" at bounding box center [626, 70] width 71 height 13
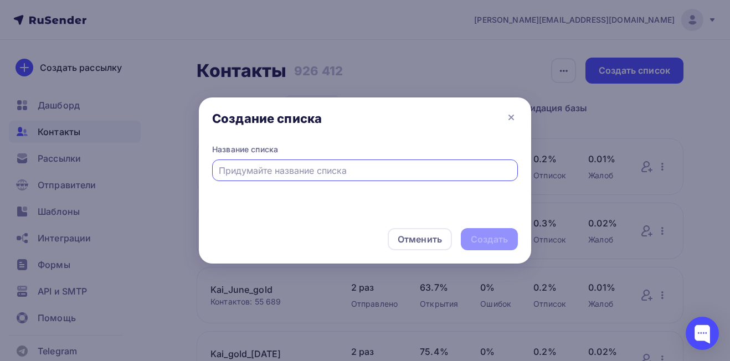
click at [340, 171] on input "text" at bounding box center [365, 170] width 293 height 13
type input "Mos_31"
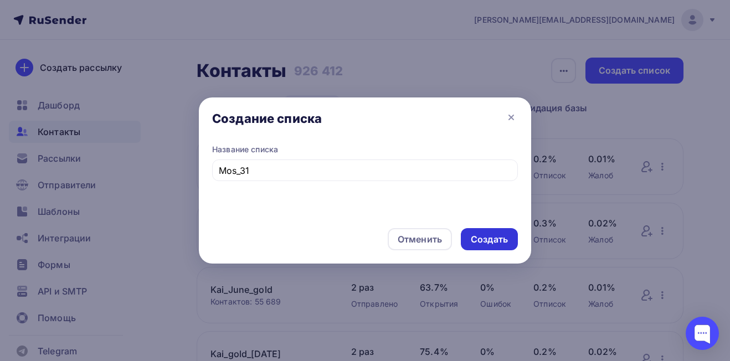
click at [485, 243] on div "Создать" at bounding box center [489, 239] width 37 height 13
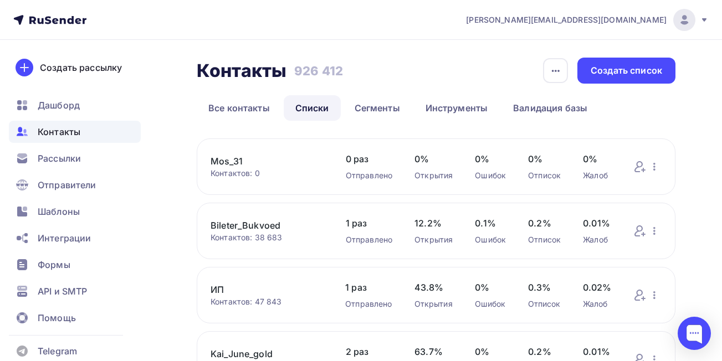
click at [232, 160] on link "Mos_31" at bounding box center [267, 161] width 113 height 13
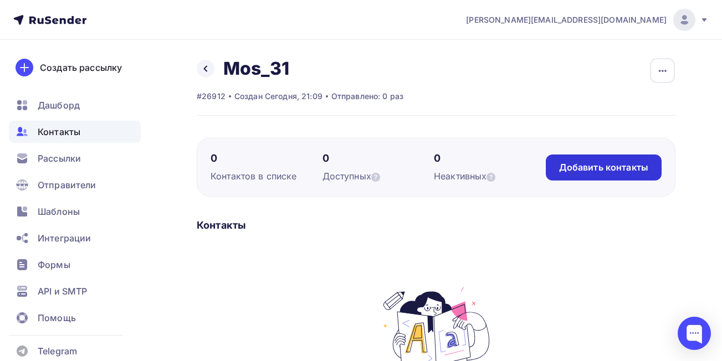
click at [593, 170] on div "Добавить контакты" at bounding box center [603, 167] width 89 height 13
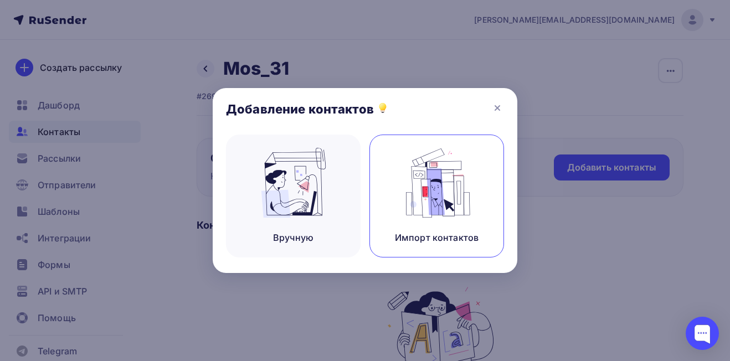
click at [435, 173] on img at bounding box center [437, 183] width 74 height 70
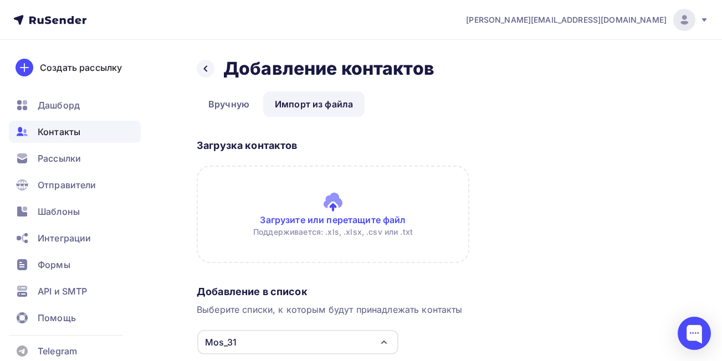
click at [361, 218] on input "file" at bounding box center [333, 215] width 273 height 98
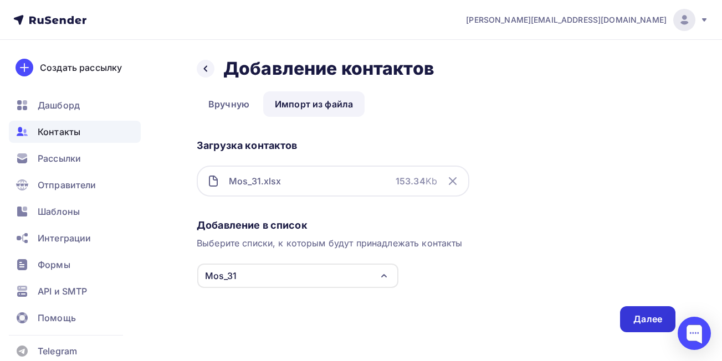
click at [630, 321] on div "Далее" at bounding box center [647, 319] width 55 height 26
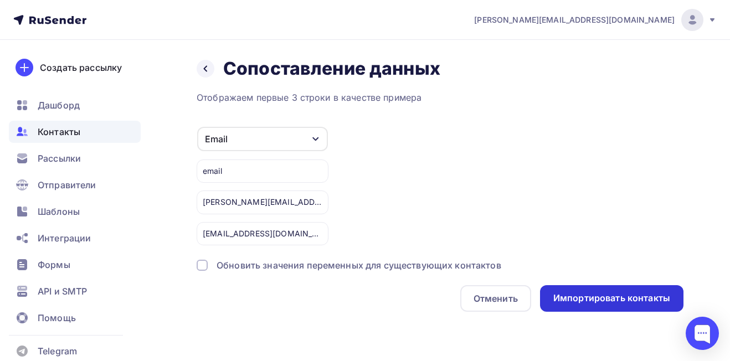
click at [622, 299] on div "Импортировать контакты" at bounding box center [611, 298] width 117 height 13
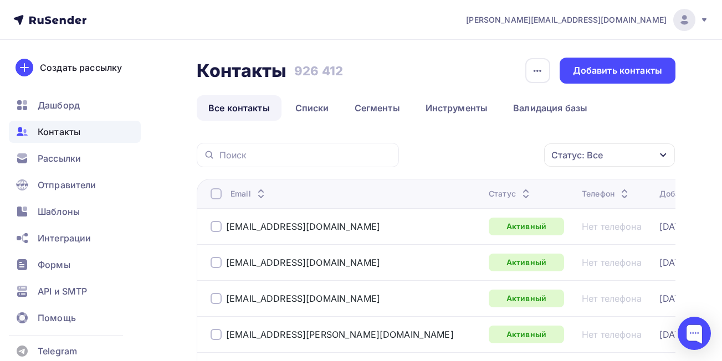
click at [567, 22] on span "[EMAIL_ADDRESS][DOMAIN_NAME]" at bounding box center [566, 19] width 201 height 11
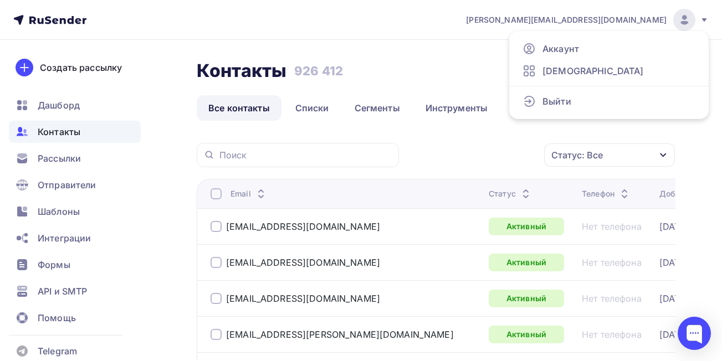
click at [332, 24] on nav "m.parfenova@rusconcert.net Аккаунт Тарифы Выйти Создать рассылку Дашборд Контак…" at bounding box center [361, 20] width 722 height 40
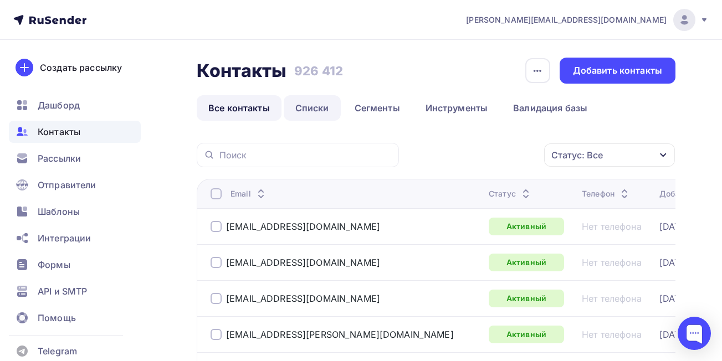
click at [304, 112] on link "Списки" at bounding box center [312, 107] width 57 height 25
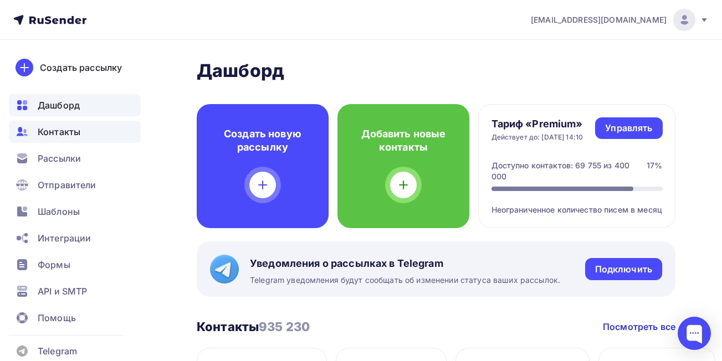
click at [61, 131] on span "Контакты" at bounding box center [59, 131] width 43 height 13
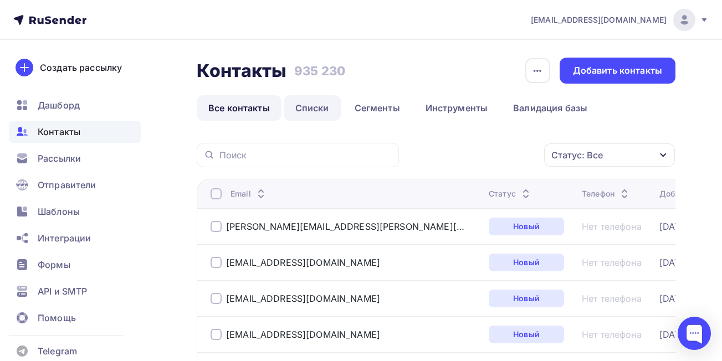
click at [312, 109] on link "Списки" at bounding box center [312, 107] width 57 height 25
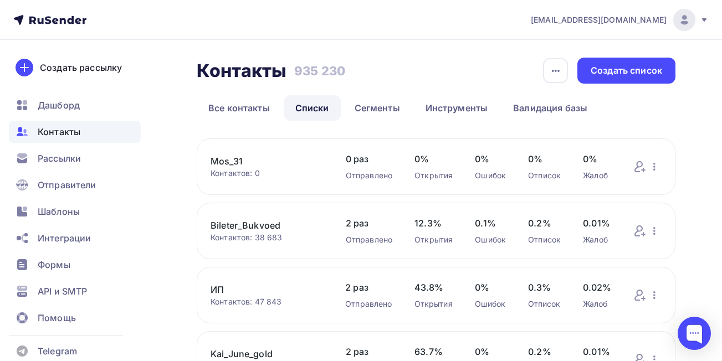
click at [229, 160] on link "Mos_31" at bounding box center [267, 161] width 113 height 13
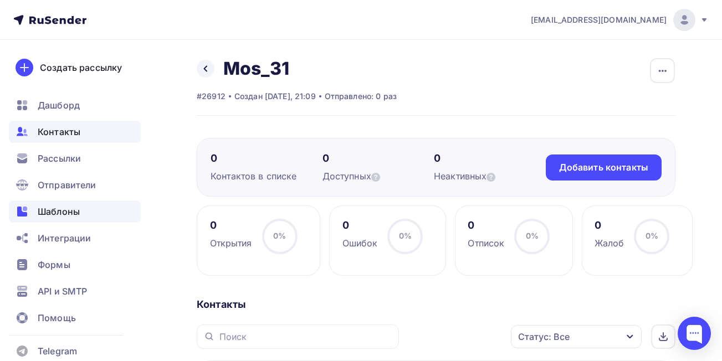
click at [65, 213] on span "Шаблоны" at bounding box center [59, 211] width 42 height 13
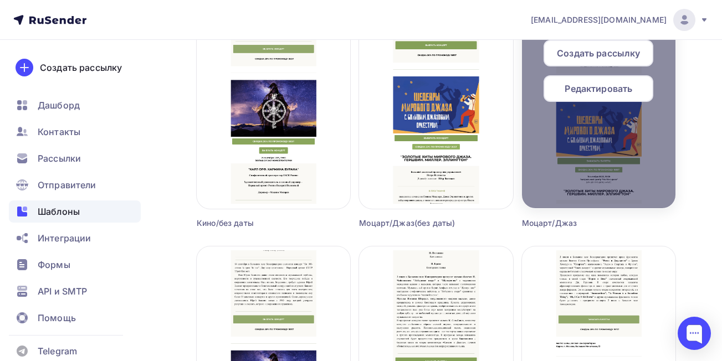
scroll to position [493, 0]
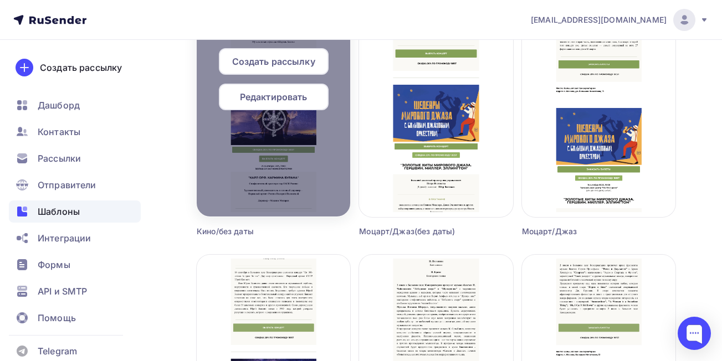
click at [264, 61] on span "Создать рассылку" at bounding box center [273, 61] width 83 height 13
click at [279, 60] on span "Создать рассылку" at bounding box center [273, 61] width 83 height 13
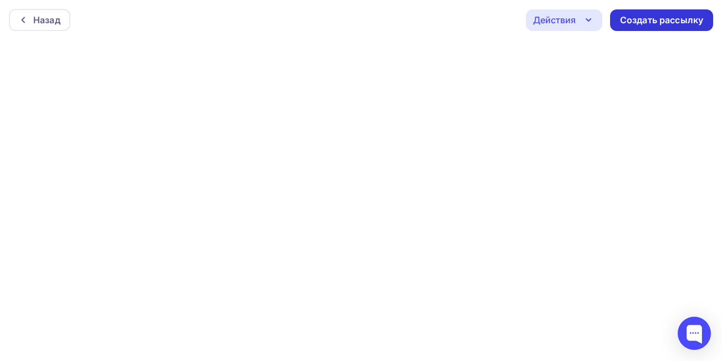
click at [642, 28] on div "Создать рассылку" at bounding box center [661, 20] width 103 height 22
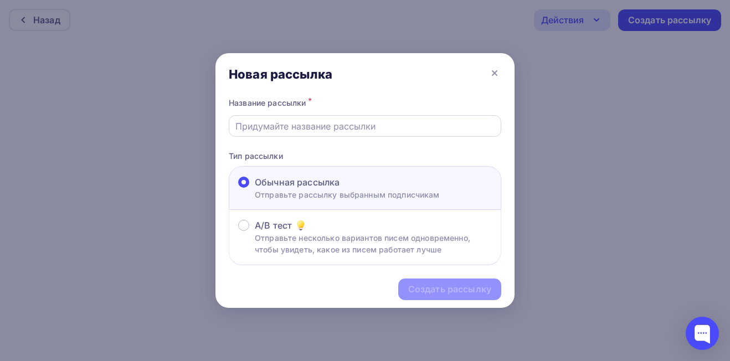
click at [393, 129] on input "text" at bounding box center [365, 126] width 260 height 13
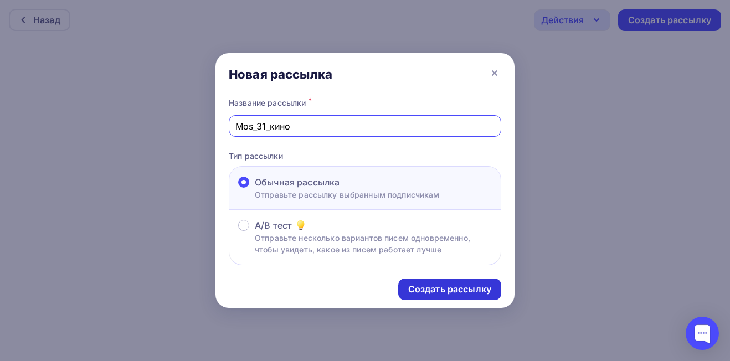
type input "Mos_31_кино"
click at [452, 290] on div "Создать рассылку" at bounding box center [449, 289] width 83 height 13
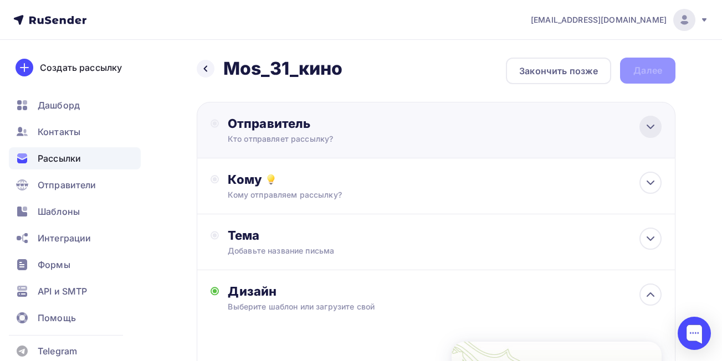
click at [650, 129] on icon at bounding box center [650, 126] width 7 height 3
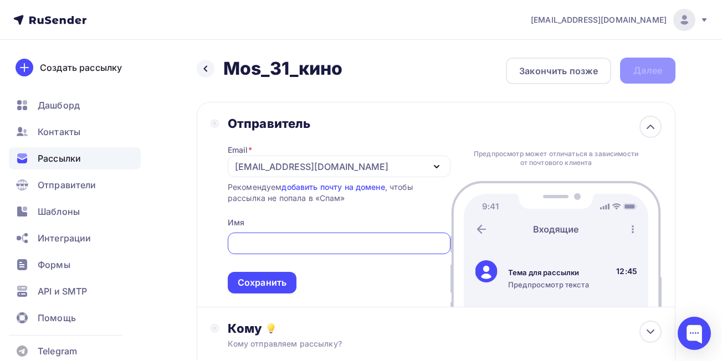
click at [252, 168] on div "[EMAIL_ADDRESS][DOMAIN_NAME]" at bounding box center [311, 166] width 153 height 13
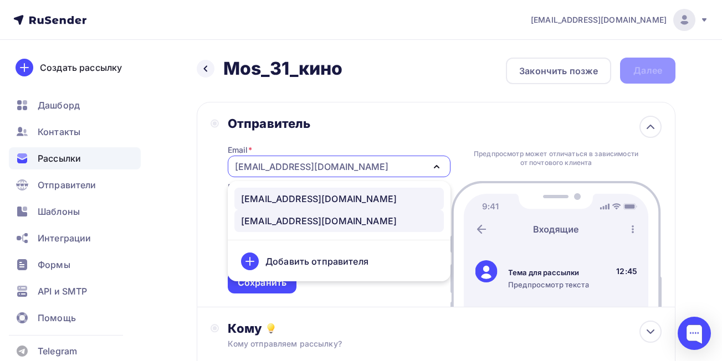
click at [264, 199] on div "[EMAIL_ADDRESS][DOMAIN_NAME]" at bounding box center [319, 198] width 156 height 13
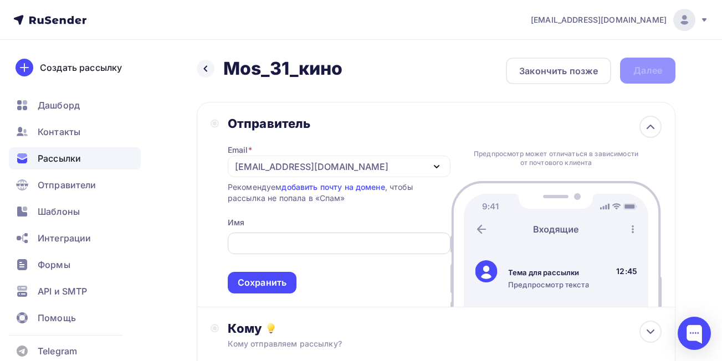
click at [271, 245] on input "text" at bounding box center [339, 243] width 210 height 13
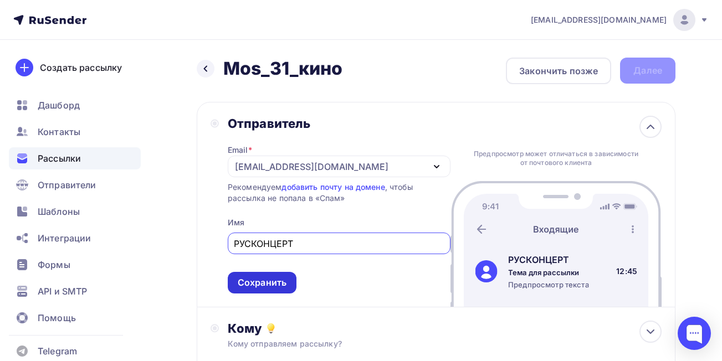
type input "РУСКОНЦЕРТ"
click at [263, 288] on div "Сохранить" at bounding box center [262, 282] width 49 height 13
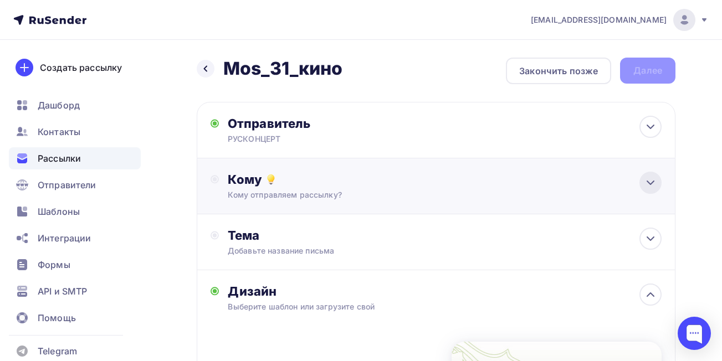
click at [645, 181] on icon at bounding box center [650, 182] width 13 height 13
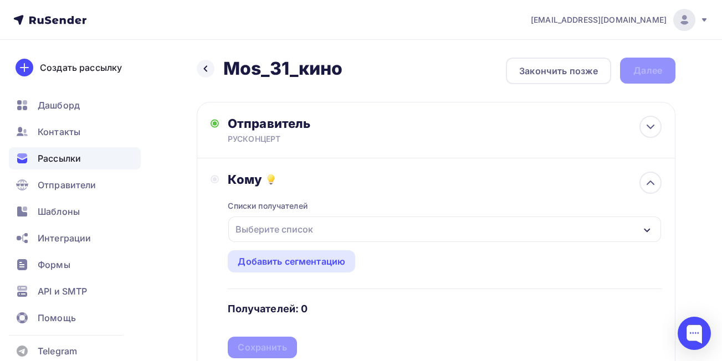
click at [476, 223] on div "Выберите список" at bounding box center [444, 229] width 433 height 25
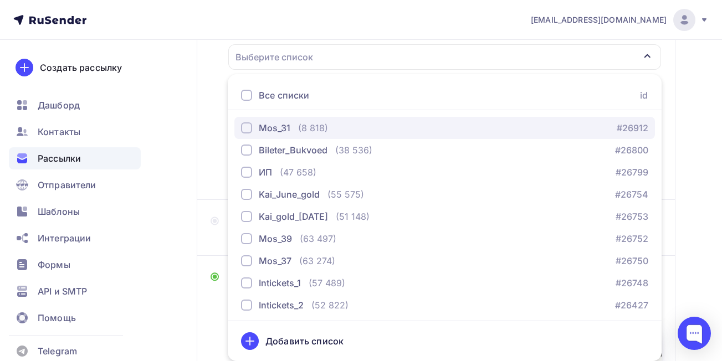
click at [243, 130] on div "button" at bounding box center [246, 127] width 11 height 11
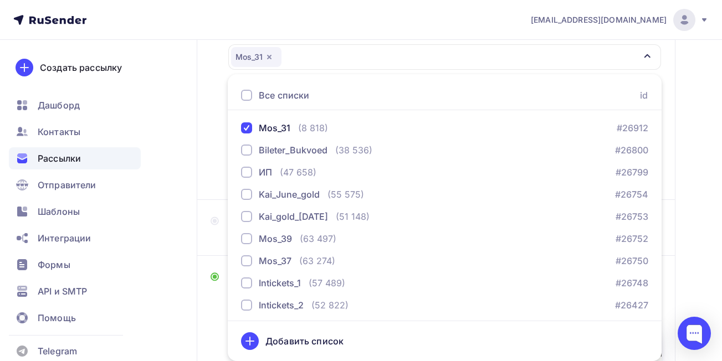
click at [706, 199] on div "Назад Mos_31_кино Mos_31_кино Закончить позже Далее Отправитель РУСКОНЦЕРТ Emai…" at bounding box center [361, 248] width 722 height 761
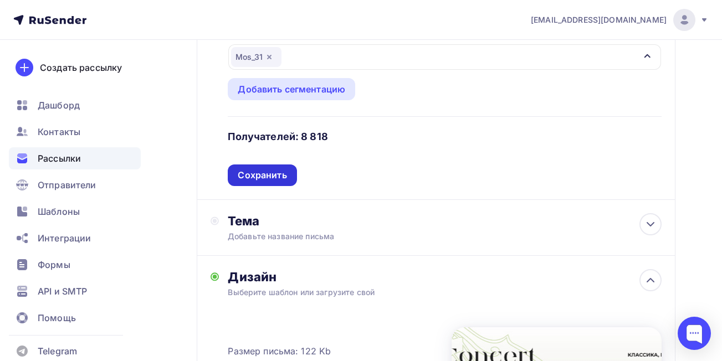
click at [271, 185] on div "Сохранить" at bounding box center [262, 176] width 69 height 22
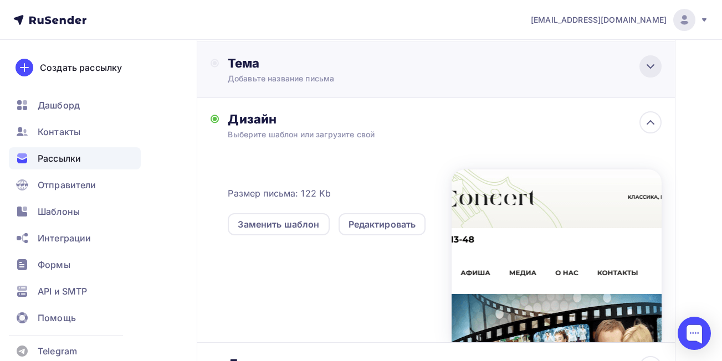
click at [648, 71] on icon at bounding box center [650, 66] width 13 height 13
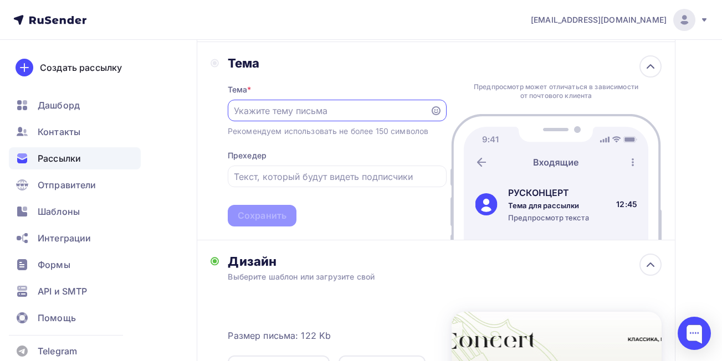
scroll to position [0, 0]
click at [275, 109] on input "text" at bounding box center [328, 110] width 189 height 13
type input "Музыка советского кино! [PERSON_NAME]. [PERSON_NAME]. [PERSON_NAME]!"
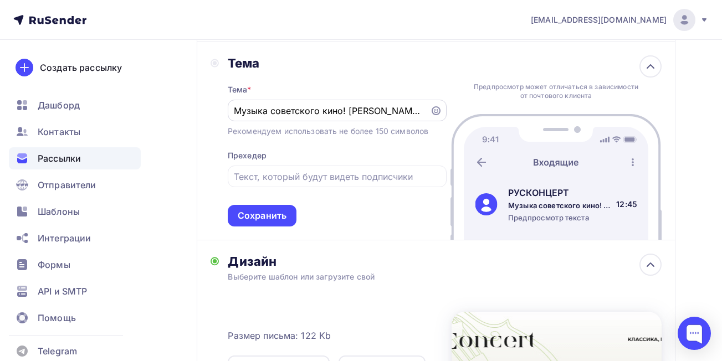
drag, startPoint x: 425, startPoint y: 110, endPoint x: 278, endPoint y: 102, distance: 147.0
click at [284, 102] on div "Музыка советского кино! [PERSON_NAME]. [PERSON_NAME]. [PERSON_NAME]!" at bounding box center [337, 111] width 219 height 22
click at [283, 176] on input "text" at bounding box center [337, 176] width 206 height 13
paste input "Музыка советского кино! [PERSON_NAME]. [PERSON_NAME]. [PERSON_NAME]!"
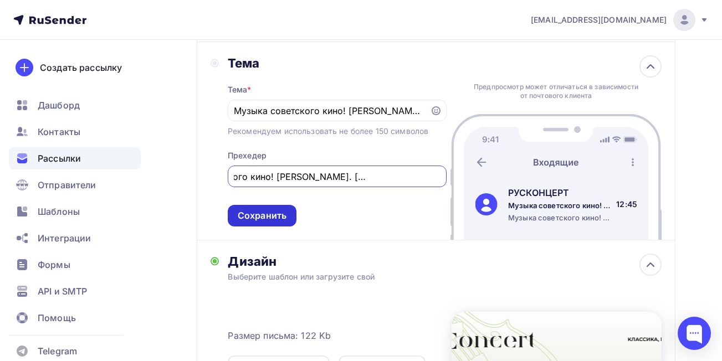
type input "Музыка советского кино! [PERSON_NAME]. [PERSON_NAME]. [PERSON_NAME]!"
click at [272, 212] on div "Сохранить" at bounding box center [262, 215] width 49 height 13
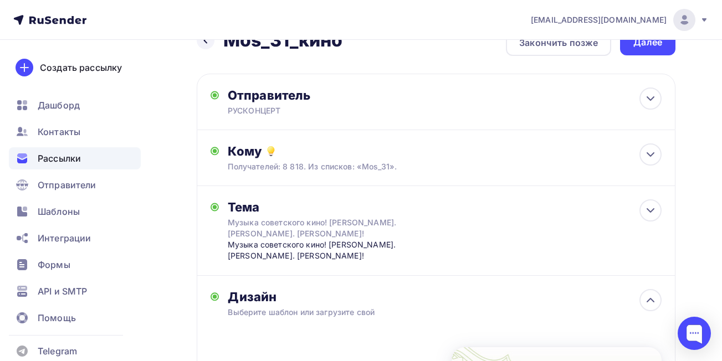
scroll to position [0, 0]
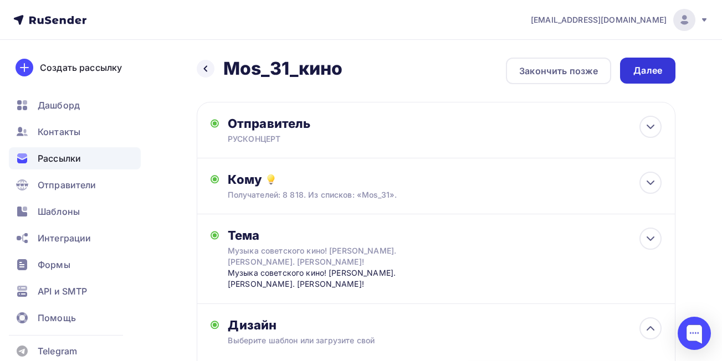
click at [637, 72] on div "Далее" at bounding box center [647, 70] width 29 height 13
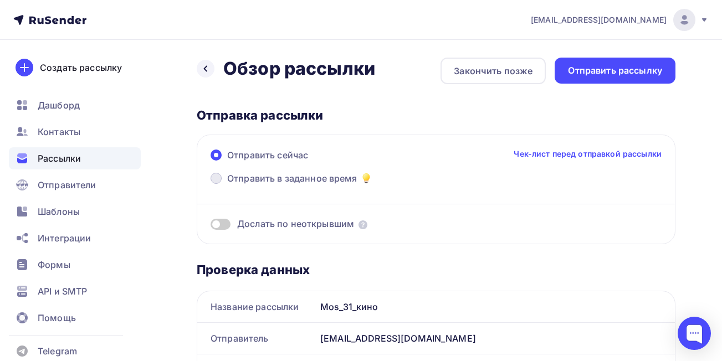
click at [216, 178] on span at bounding box center [216, 178] width 11 height 11
click at [227, 185] on input "Отправить в заданное время" at bounding box center [227, 185] width 0 height 0
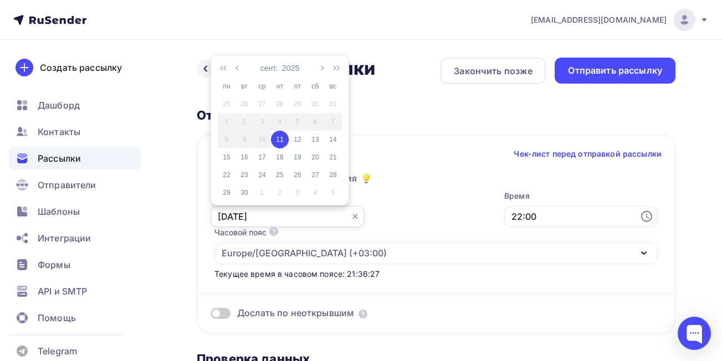
click at [306, 218] on input "[DATE]" at bounding box center [287, 216] width 153 height 21
click at [298, 141] on div "12" at bounding box center [298, 140] width 18 height 10
type input "[DATE]"
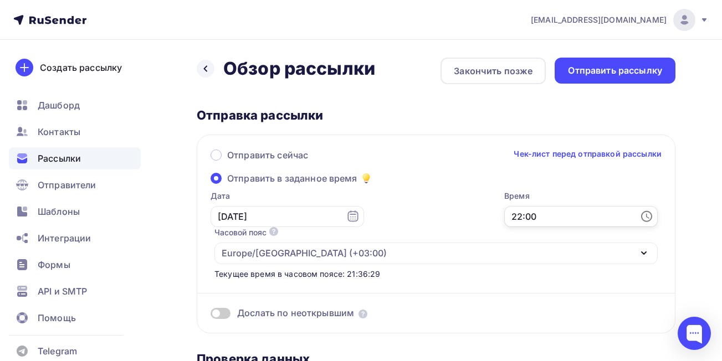
click at [553, 218] on input "22:00" at bounding box center [580, 216] width 153 height 21
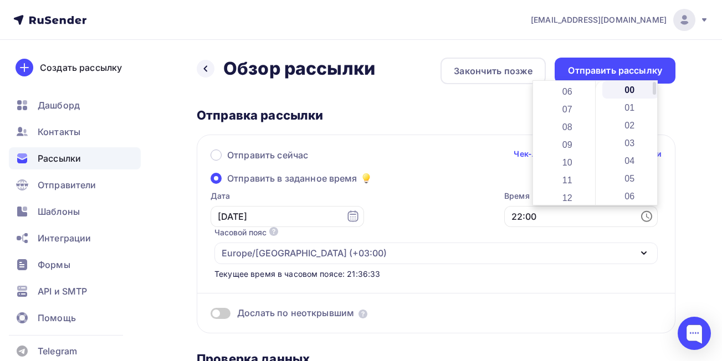
scroll to position [109, 0]
drag, startPoint x: 593, startPoint y: 182, endPoint x: 594, endPoint y: 118, distance: 63.7
click at [594, 118] on div "00 01 02 03 04 05 06 07 08 09 10 11 12 13 14 15 16 17 18 19 20 21 22 23 00 01 0…" at bounding box center [595, 143] width 124 height 124
click at [578, 137] on li "09" at bounding box center [568, 140] width 57 height 18
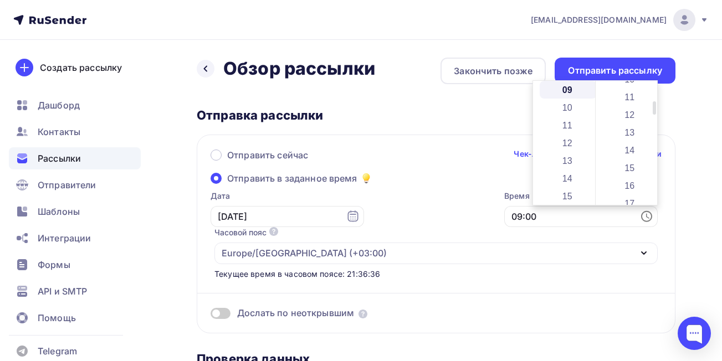
drag, startPoint x: 653, startPoint y: 91, endPoint x: 653, endPoint y: 111, distance: 19.9
click at [653, 111] on div at bounding box center [654, 107] width 3 height 13
click at [621, 171] on li "15" at bounding box center [630, 168] width 57 height 18
type input "09:15"
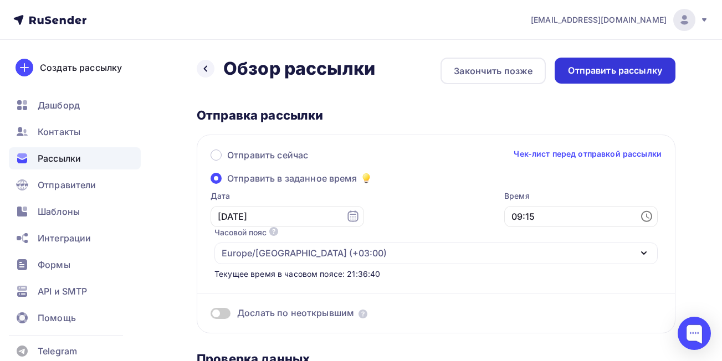
click at [618, 80] on div "Отправить рассылку" at bounding box center [615, 71] width 121 height 26
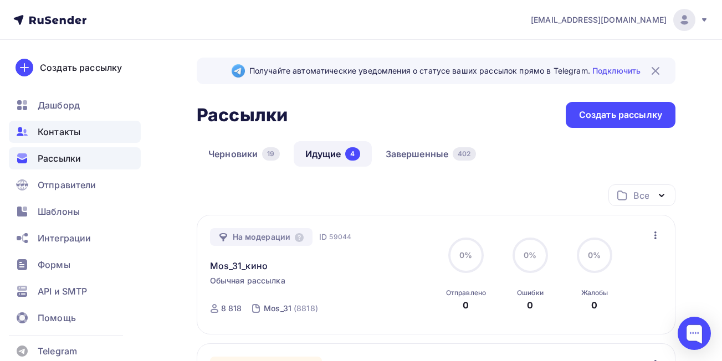
click at [83, 133] on div "Контакты" at bounding box center [75, 132] width 132 height 22
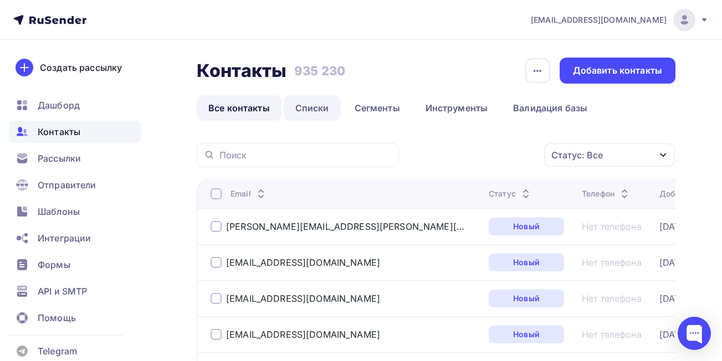
click at [300, 110] on link "Списки" at bounding box center [312, 107] width 57 height 25
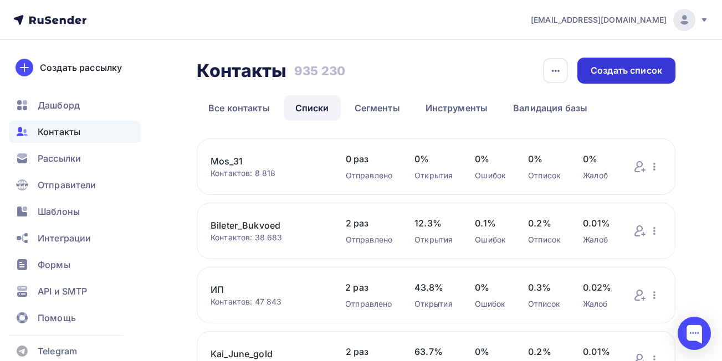
click at [618, 74] on div "Создать список" at bounding box center [626, 70] width 71 height 13
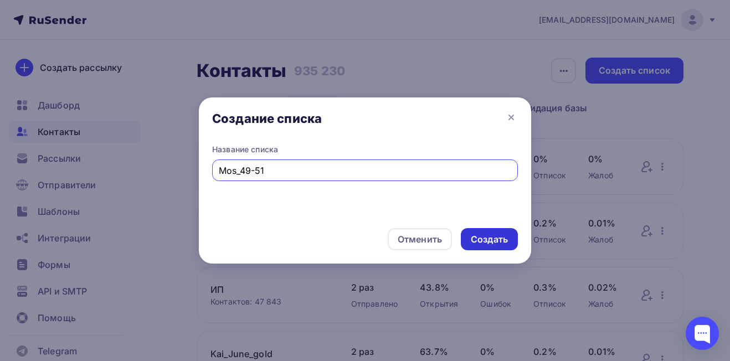
type input "Mos_49-51"
click at [482, 237] on div "Создать" at bounding box center [489, 239] width 37 height 13
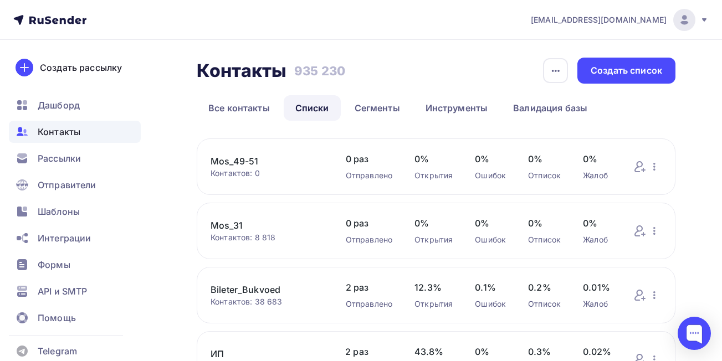
click at [250, 161] on link "Mos_49-51" at bounding box center [267, 161] width 113 height 13
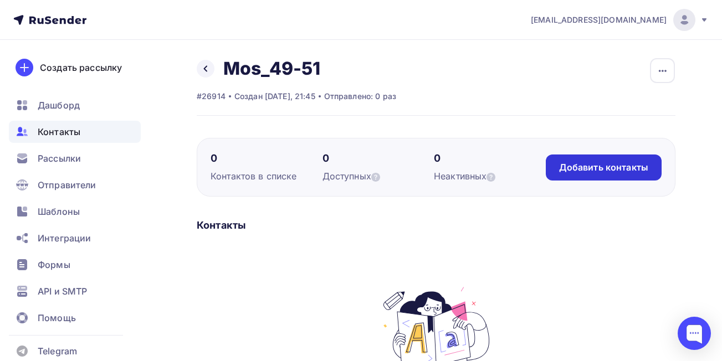
click at [576, 160] on div "Добавить контакты" at bounding box center [604, 168] width 116 height 26
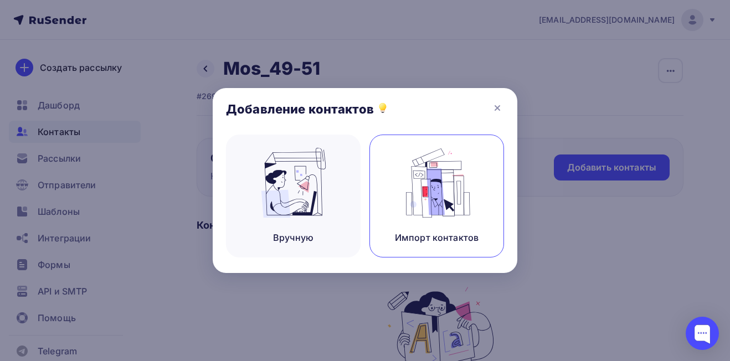
click at [425, 196] on img at bounding box center [437, 183] width 74 height 70
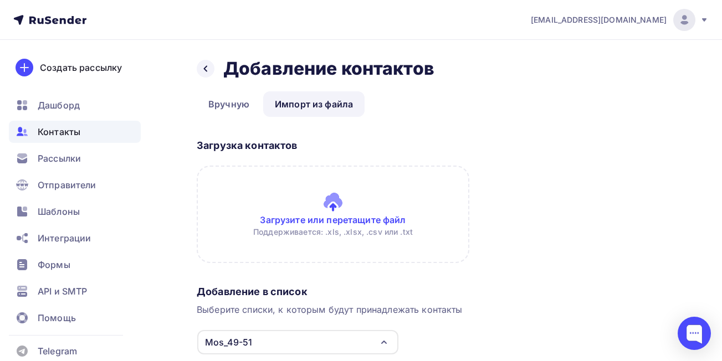
click at [341, 219] on input "file" at bounding box center [333, 215] width 273 height 98
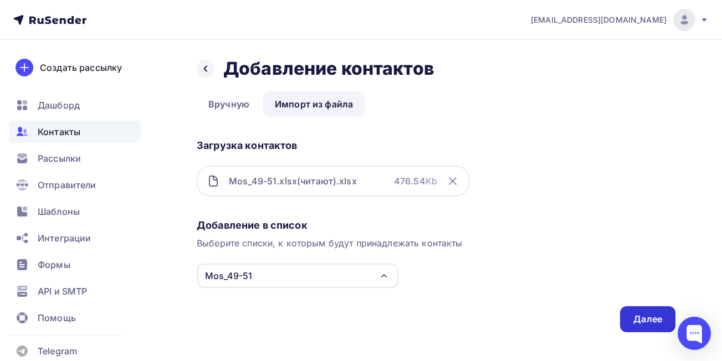
click at [638, 330] on div "Далее" at bounding box center [647, 319] width 55 height 26
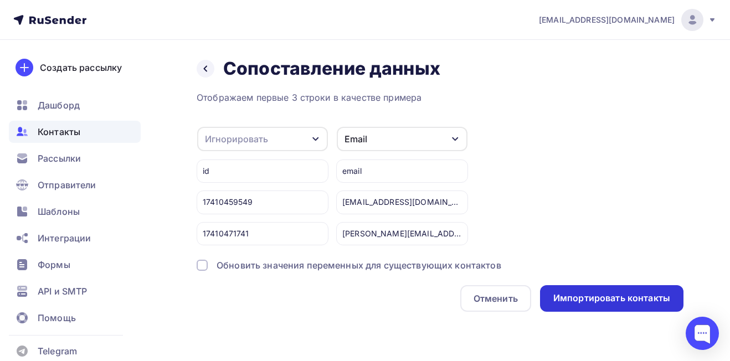
click at [601, 294] on div "Импортировать контакты" at bounding box center [611, 298] width 117 height 13
